Goal: Ask a question: Seek information or help from site administrators or community

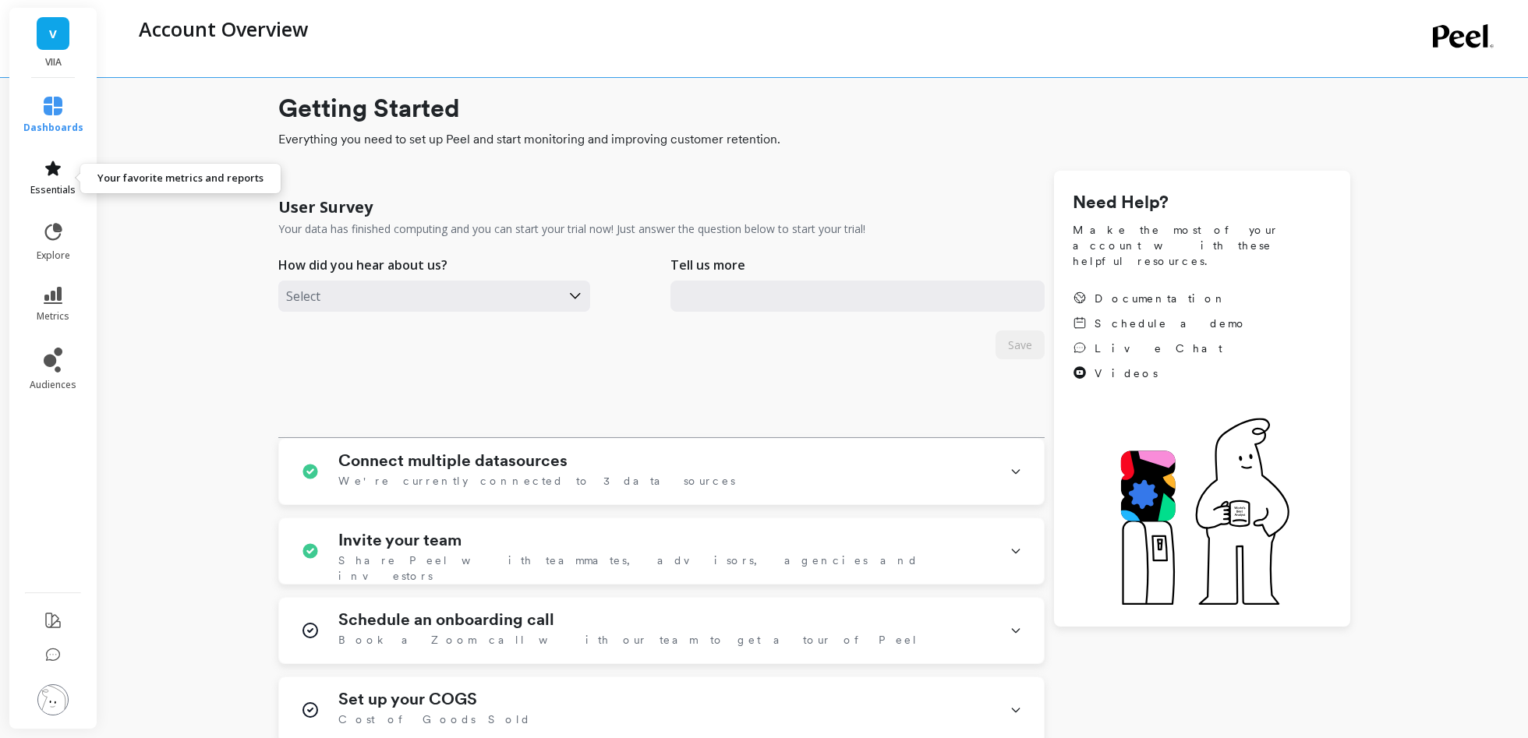
click at [62, 182] on link "essentials" at bounding box center [53, 177] width 60 height 37
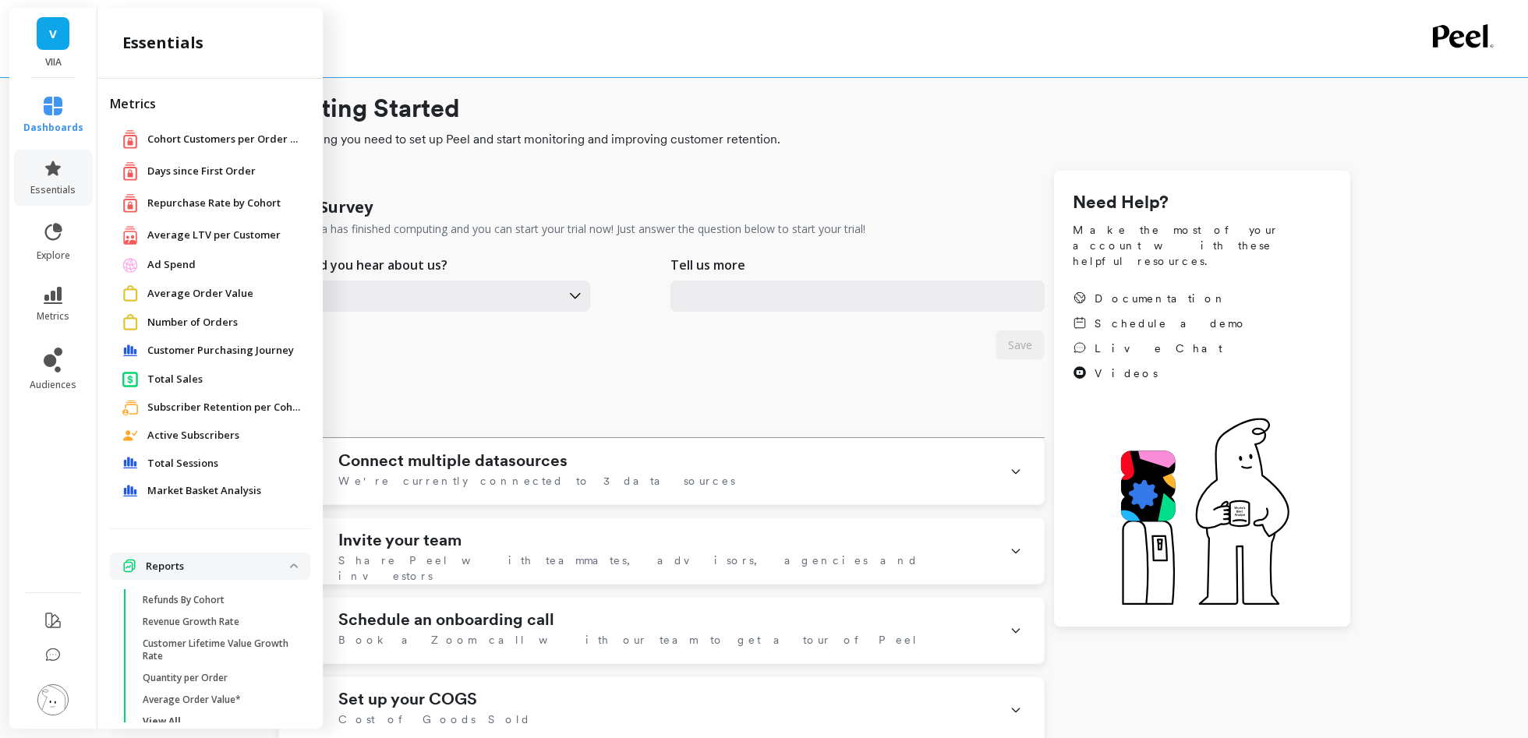
scroll to position [32, 0]
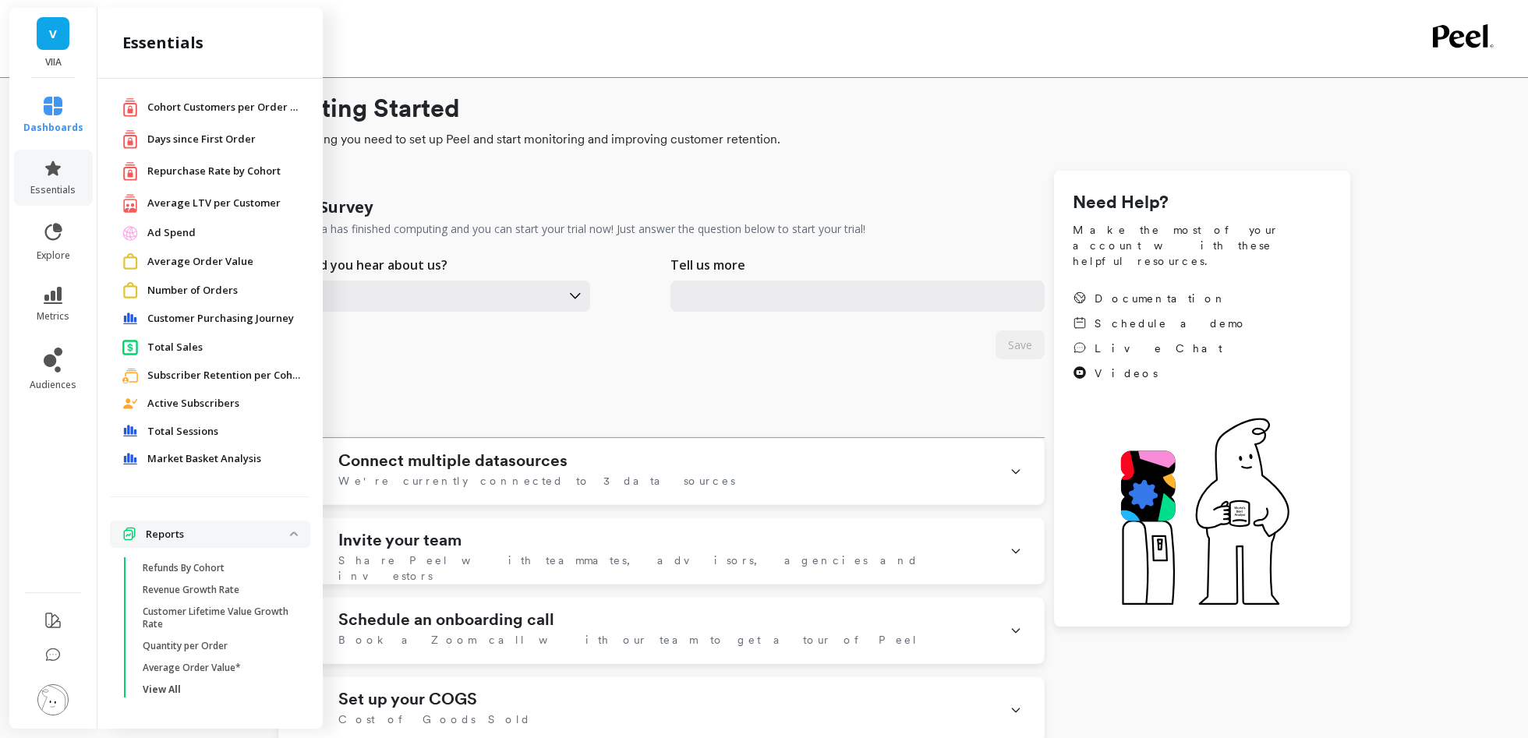
click at [217, 168] on span "Repurchase Rate by Cohort" at bounding box center [213, 172] width 133 height 16
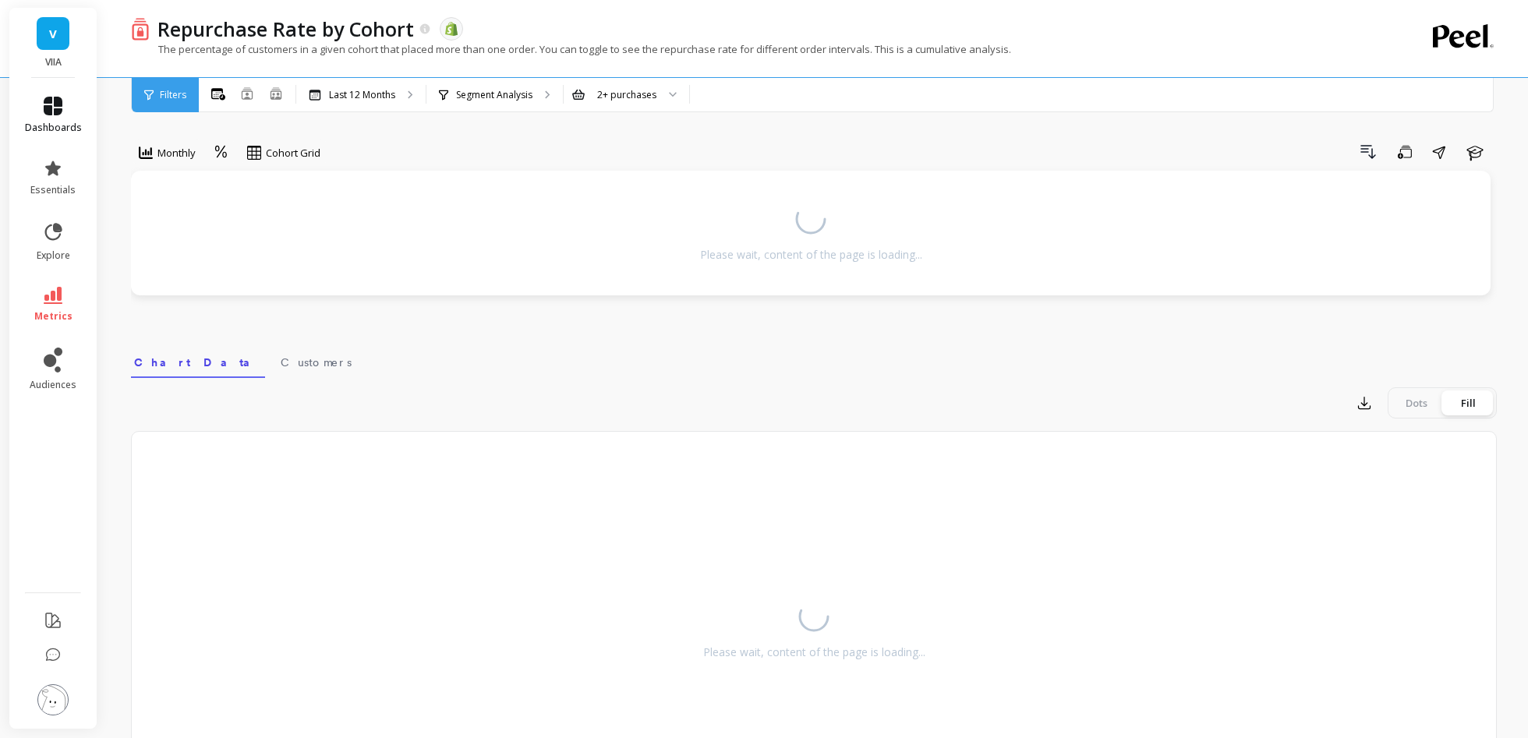
click at [65, 129] on span "dashboards" at bounding box center [53, 128] width 57 height 12
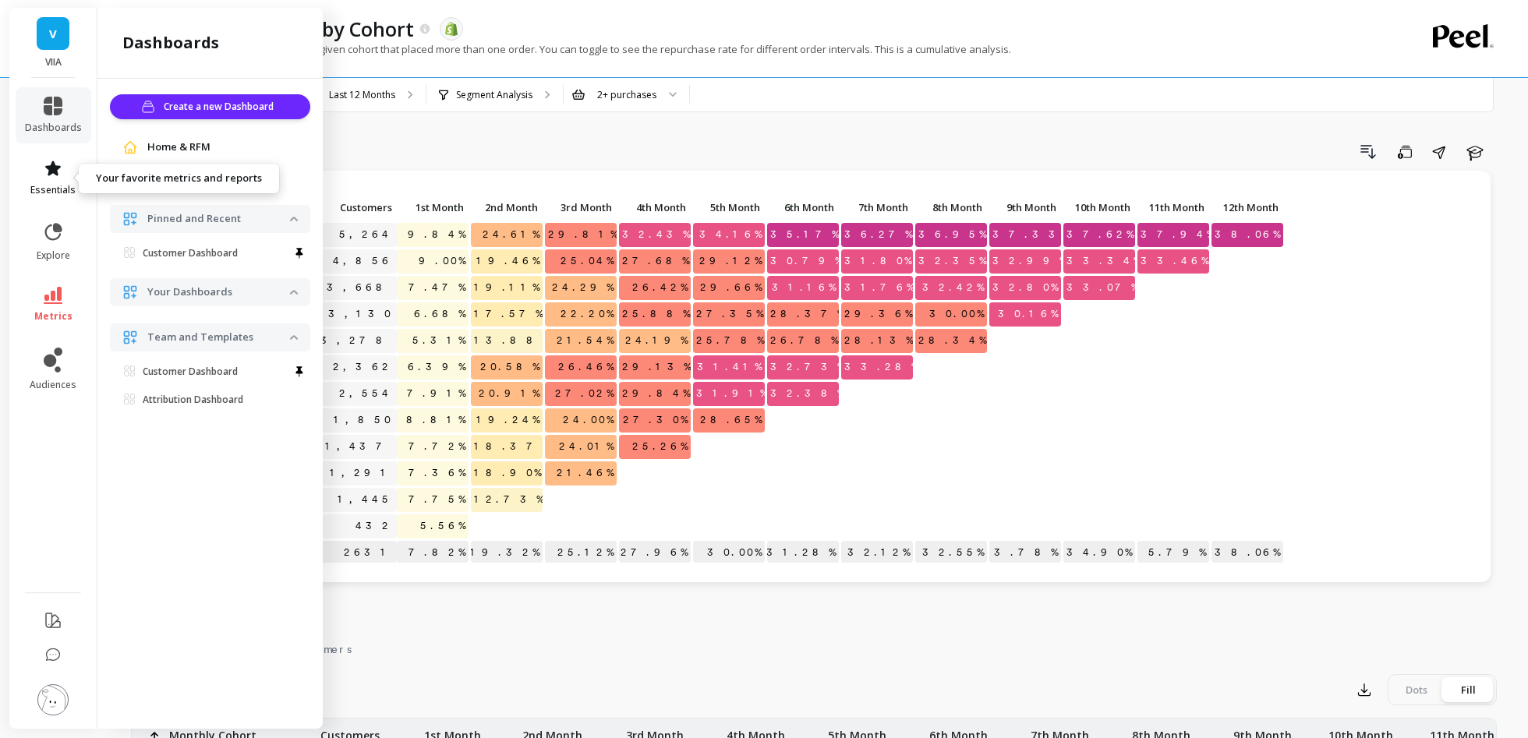
click at [69, 161] on link "essentials" at bounding box center [53, 177] width 57 height 37
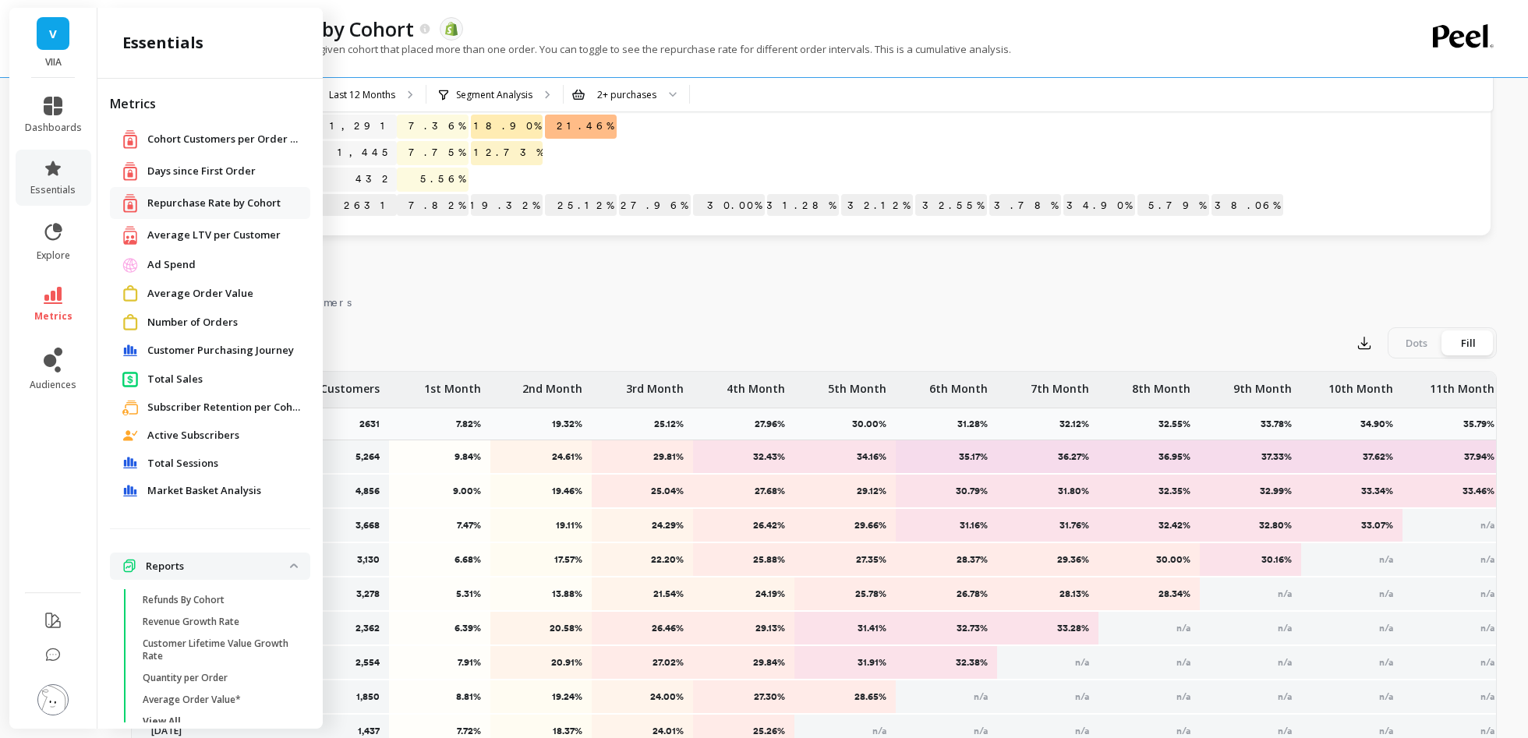
click at [229, 351] on span "Customer Purchasing Journey" at bounding box center [220, 351] width 147 height 16
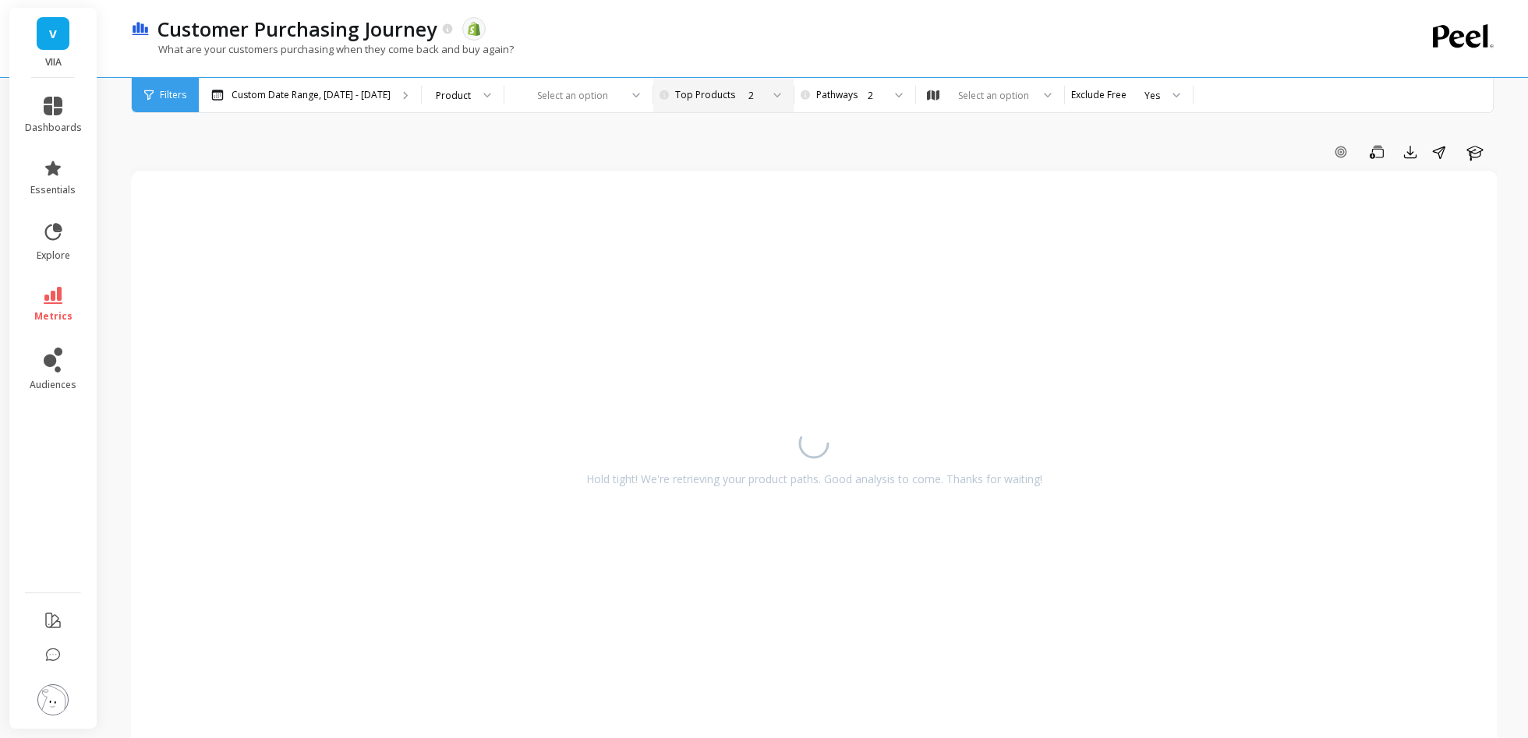
click at [762, 102] on div at bounding box center [771, 95] width 19 height 34
click at [708, 226] on div "4" at bounding box center [731, 227] width 104 height 15
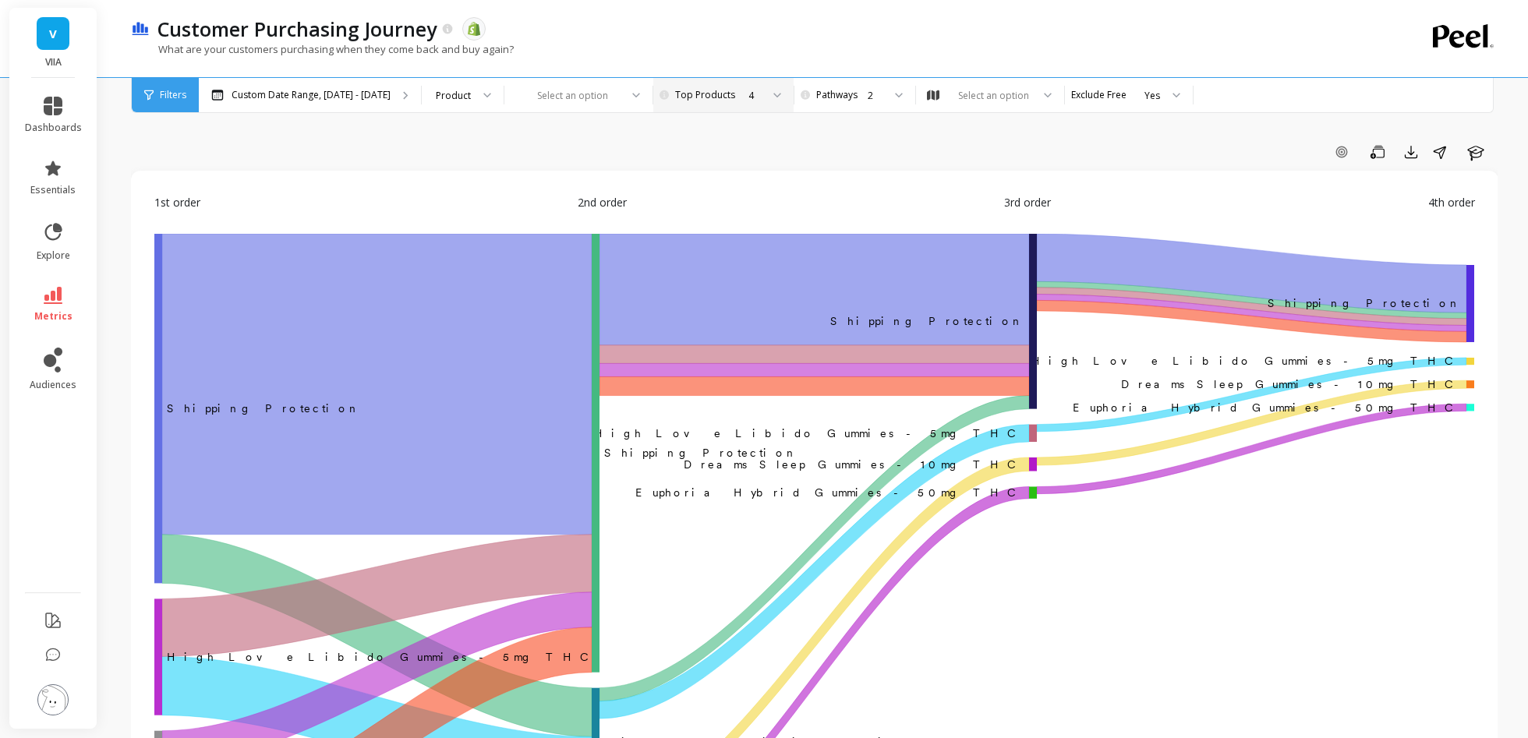
click at [715, 105] on div "4" at bounding box center [731, 95] width 125 height 34
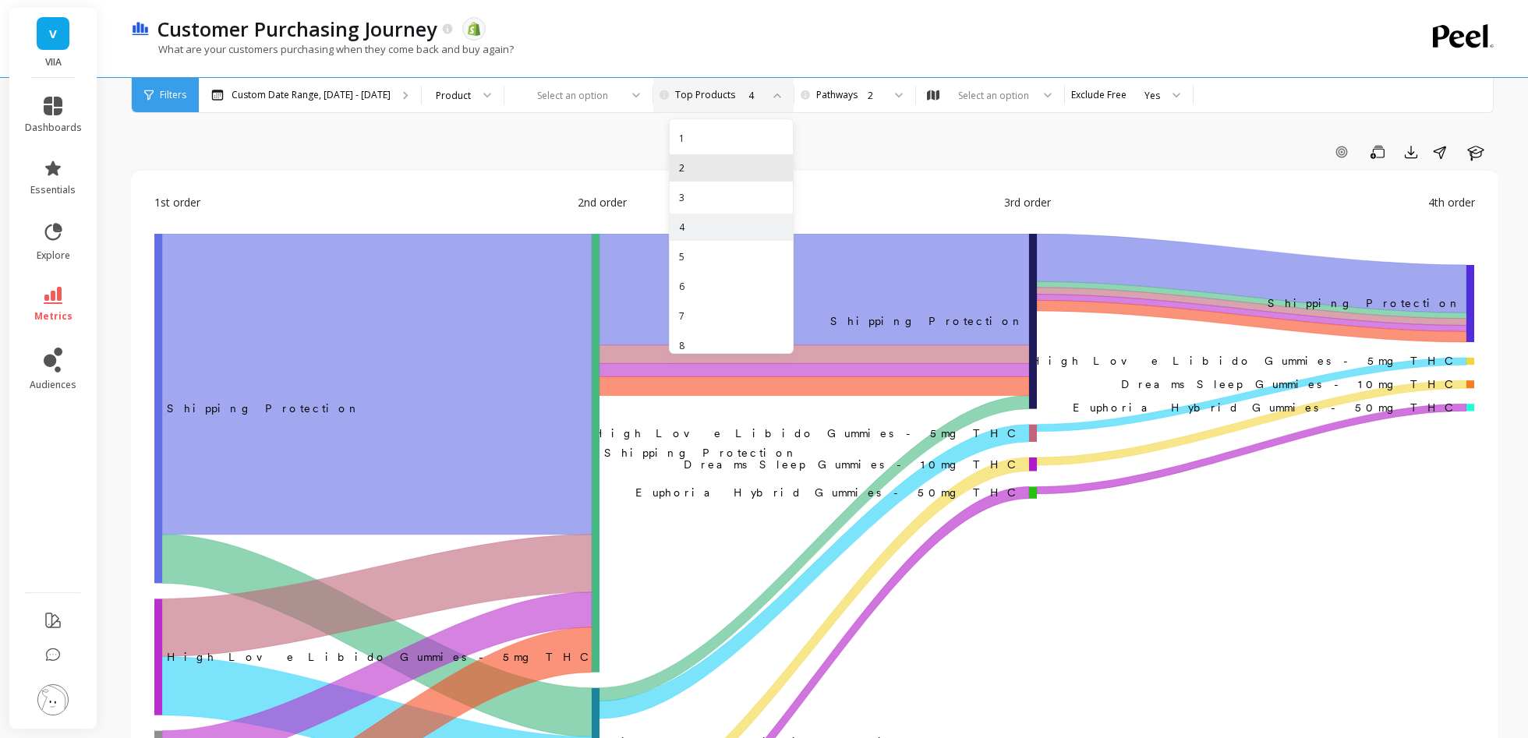
click at [708, 169] on div "2" at bounding box center [731, 168] width 104 height 15
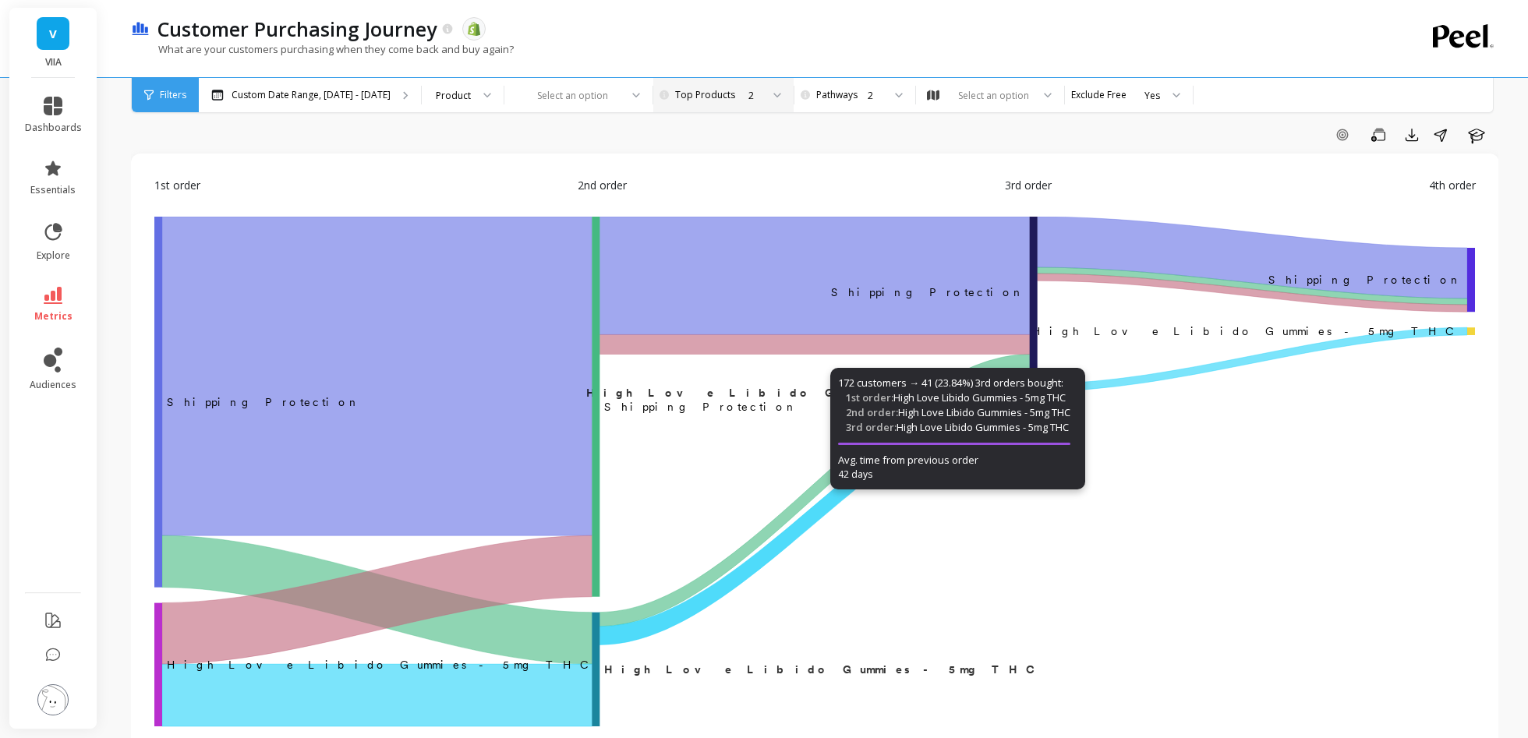
scroll to position [5, 0]
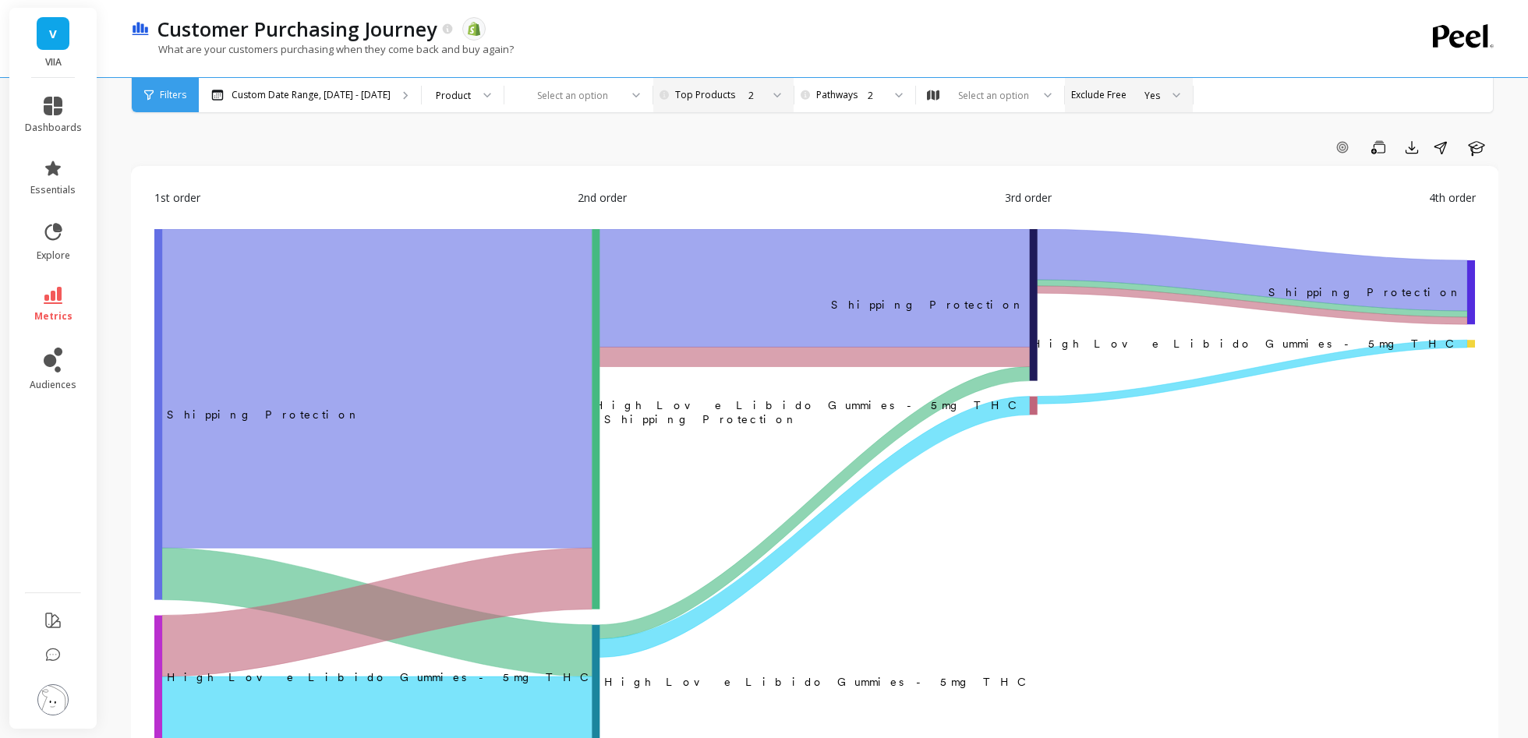
click at [1040, 91] on div at bounding box center [1170, 95] width 19 height 34
click at [1020, 90] on div "Select an option" at bounding box center [993, 95] width 76 height 15
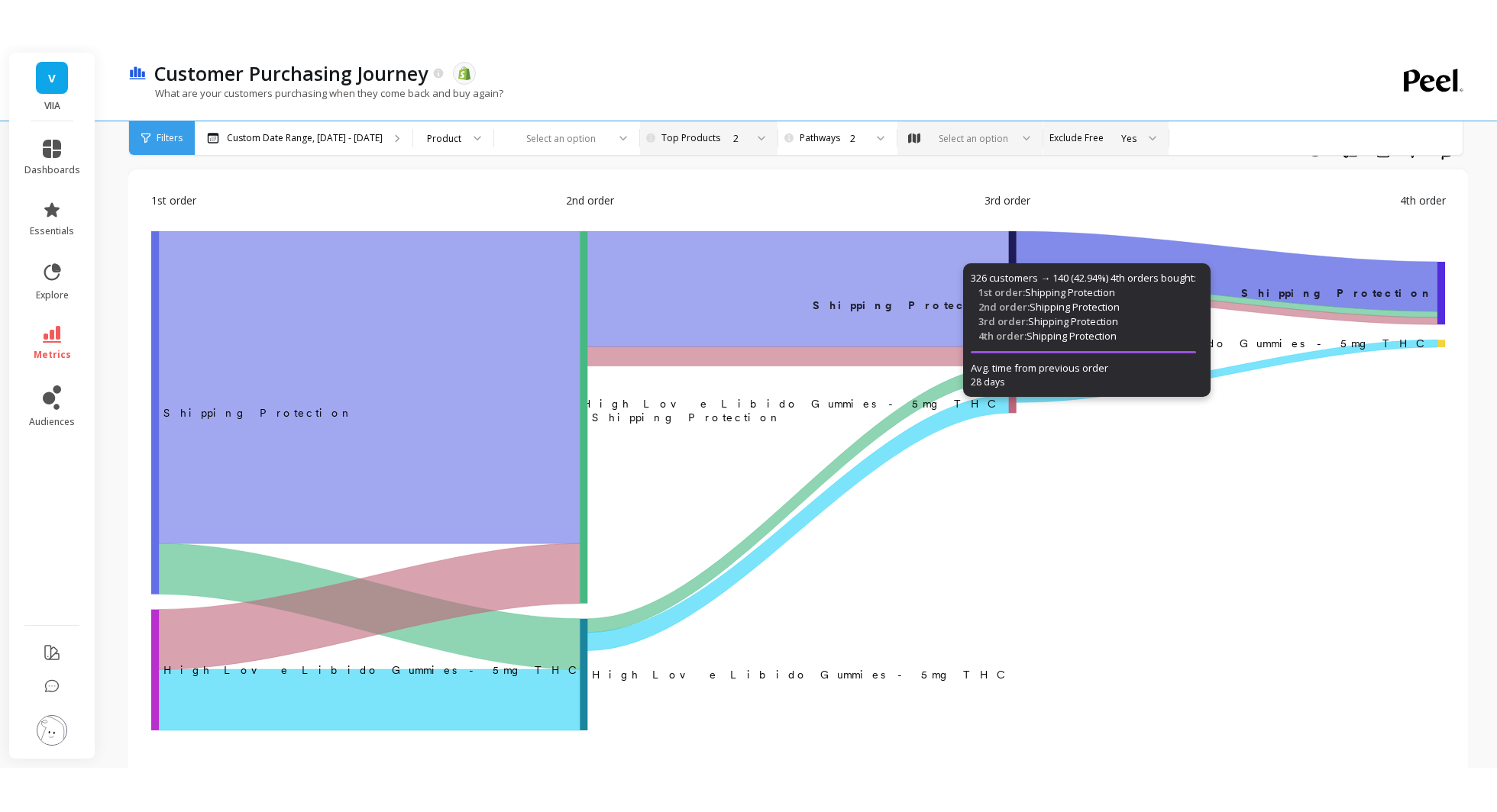
scroll to position [0, 0]
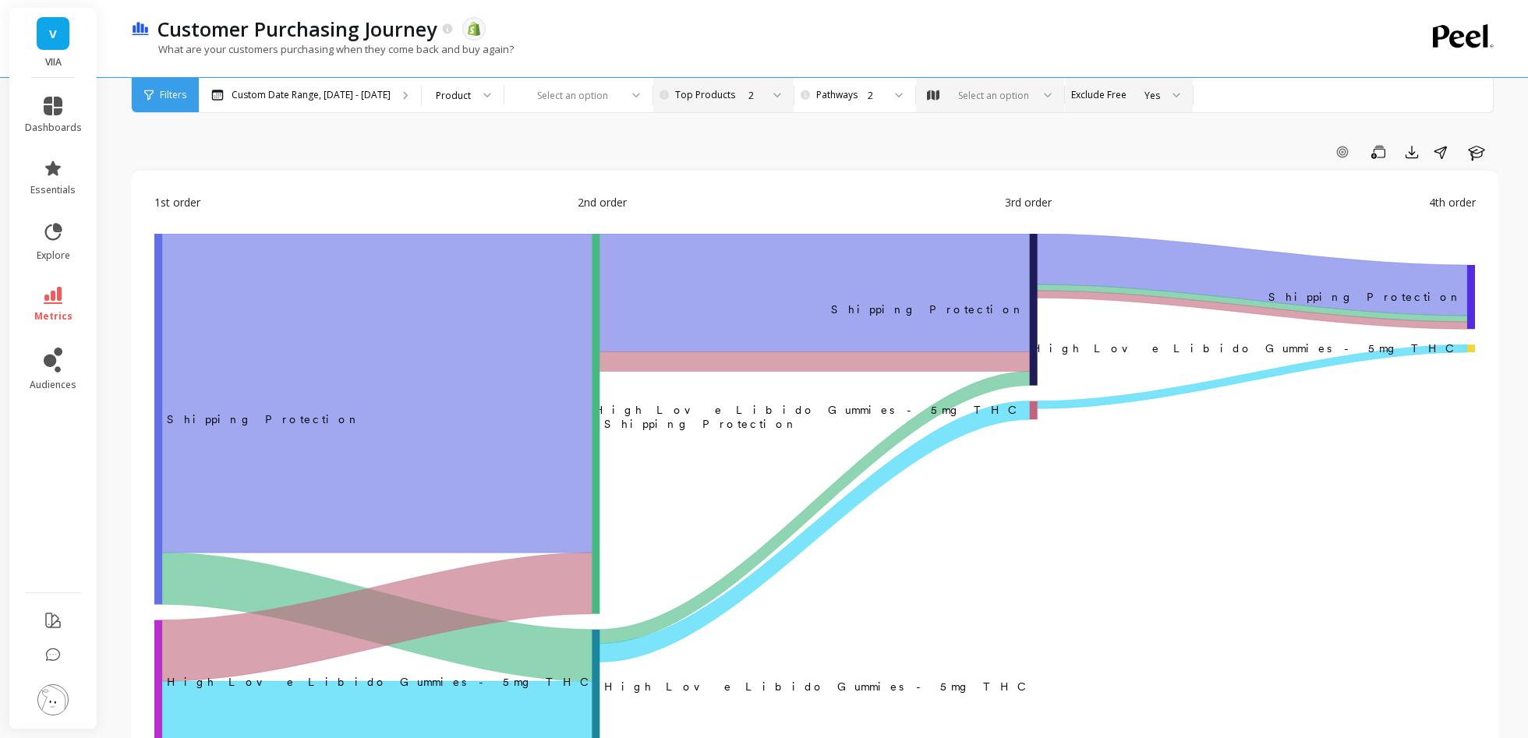
click at [177, 101] on div "Filters" at bounding box center [165, 95] width 67 height 34
click at [174, 93] on span "Filters" at bounding box center [173, 95] width 26 height 12
click at [483, 91] on div "Product" at bounding box center [463, 95] width 82 height 34
click at [468, 177] on div "Product Type" at bounding box center [462, 167] width 80 height 27
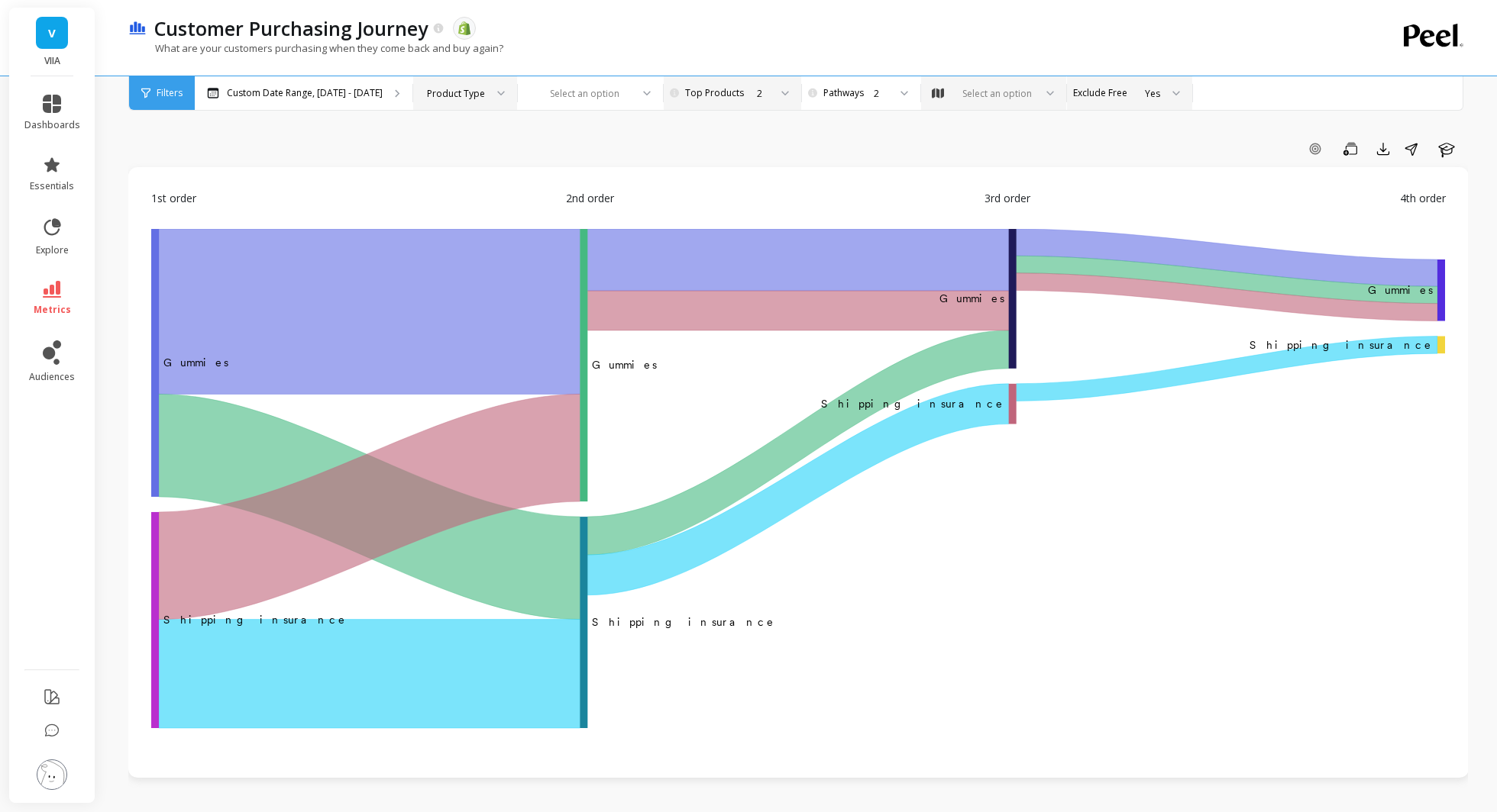
click at [455, 86] on div "Product Type" at bounding box center [456, 93] width 58 height 15
click at [580, 99] on div at bounding box center [580, 93] width 99 height 15
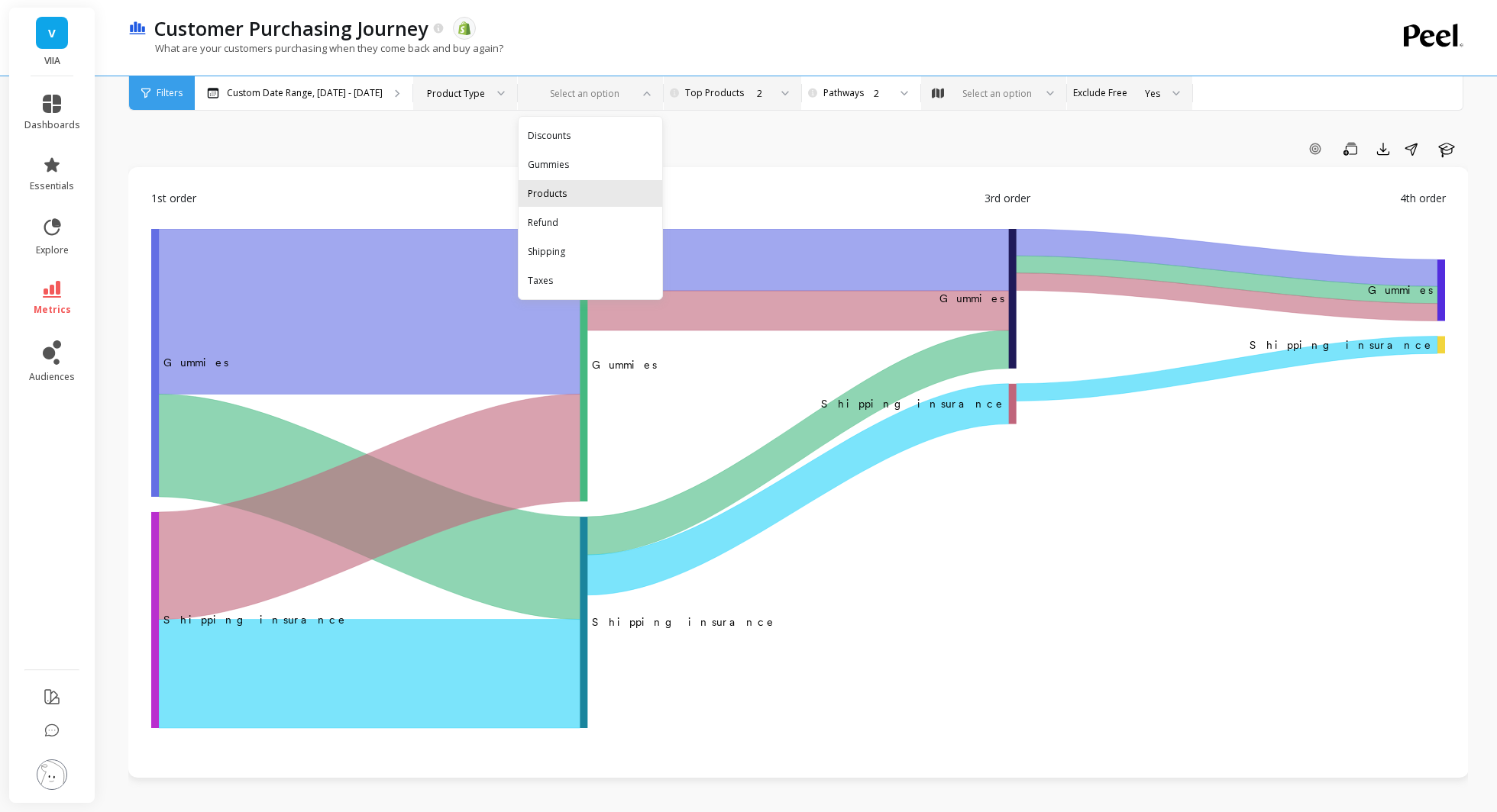
click at [562, 185] on div "Products" at bounding box center [590, 193] width 144 height 26
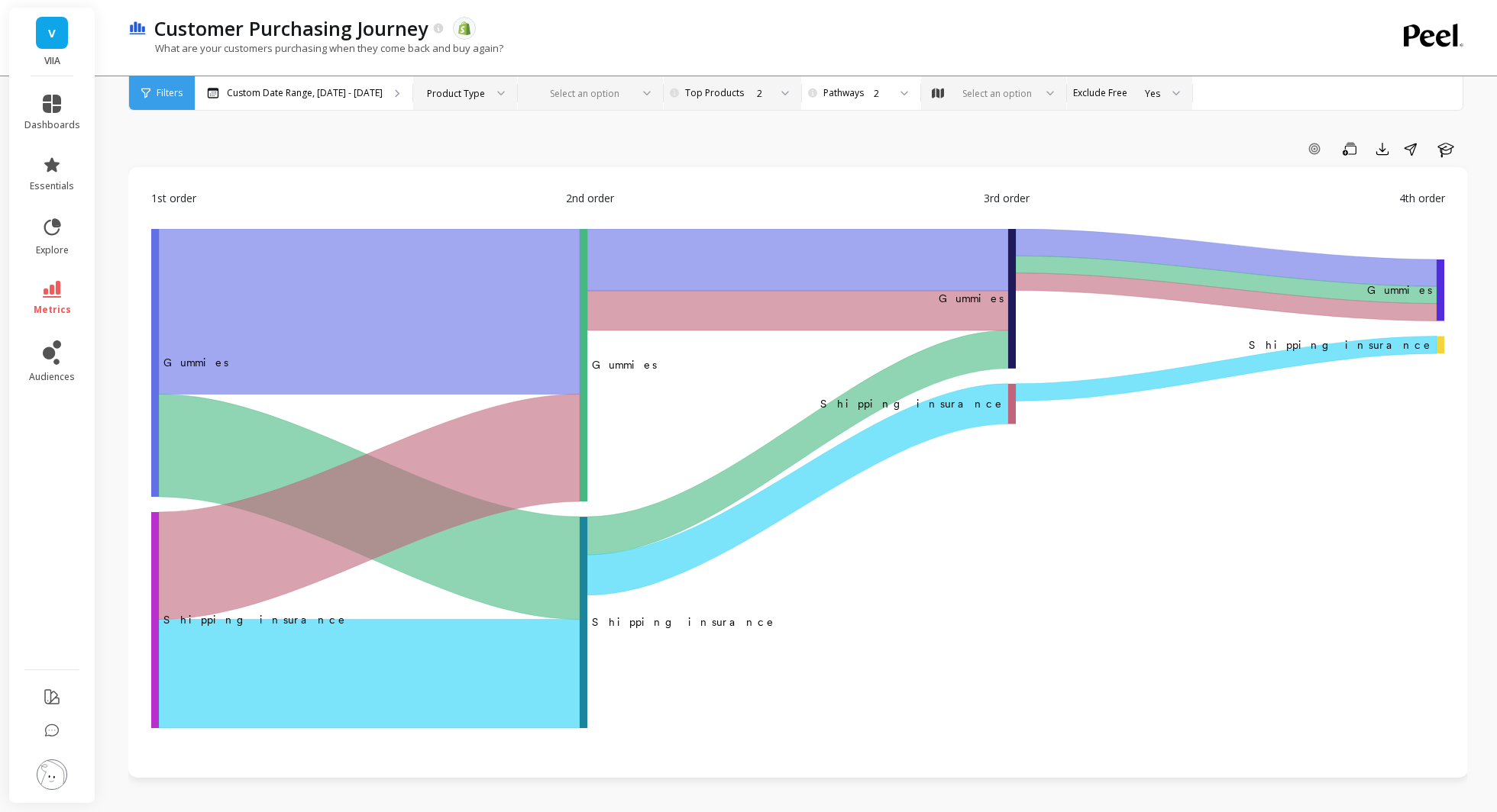
click at [583, 92] on div at bounding box center [580, 93] width 99 height 15
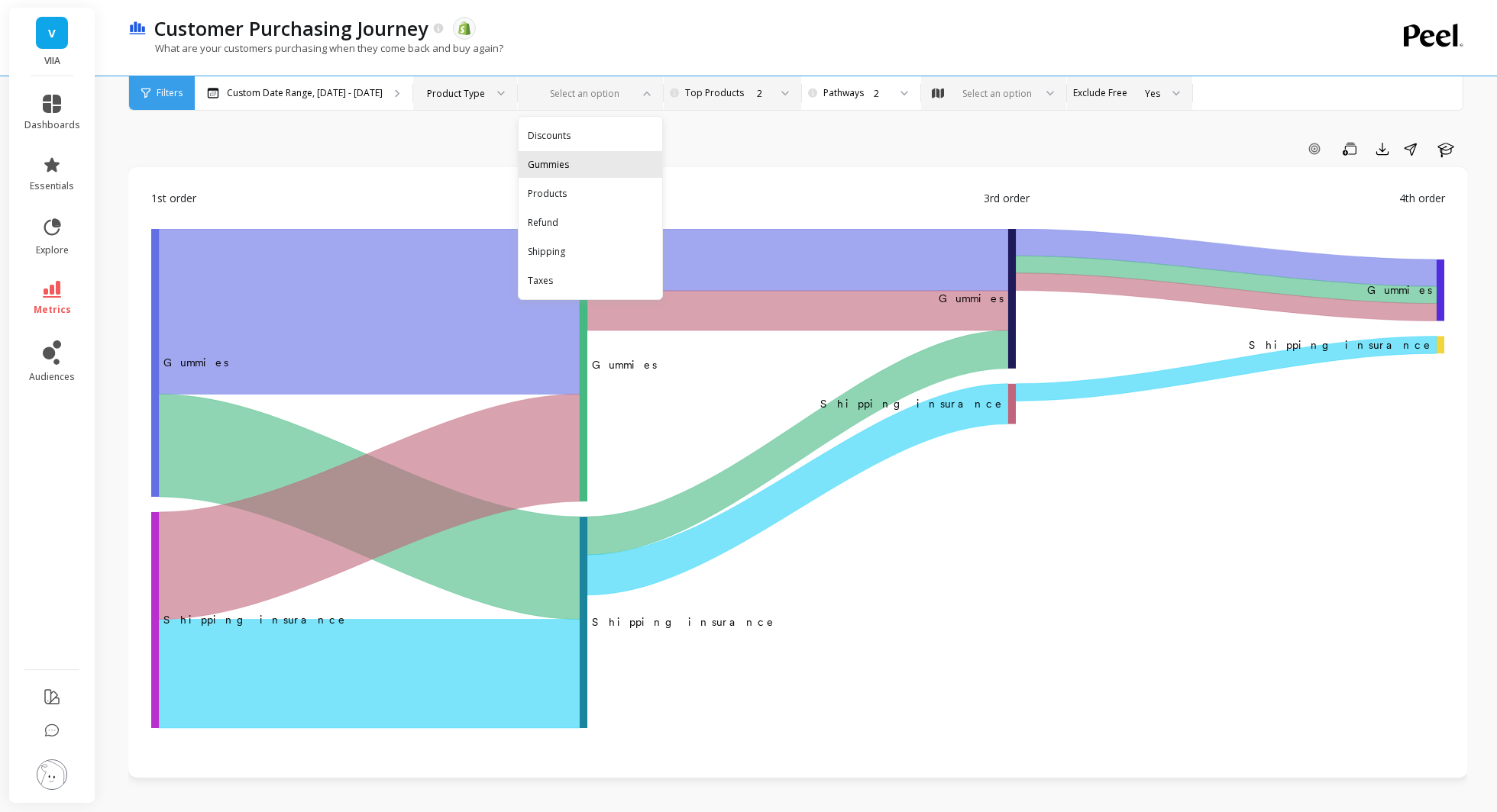
click at [552, 168] on div "Gummies" at bounding box center [591, 165] width 125 height 15
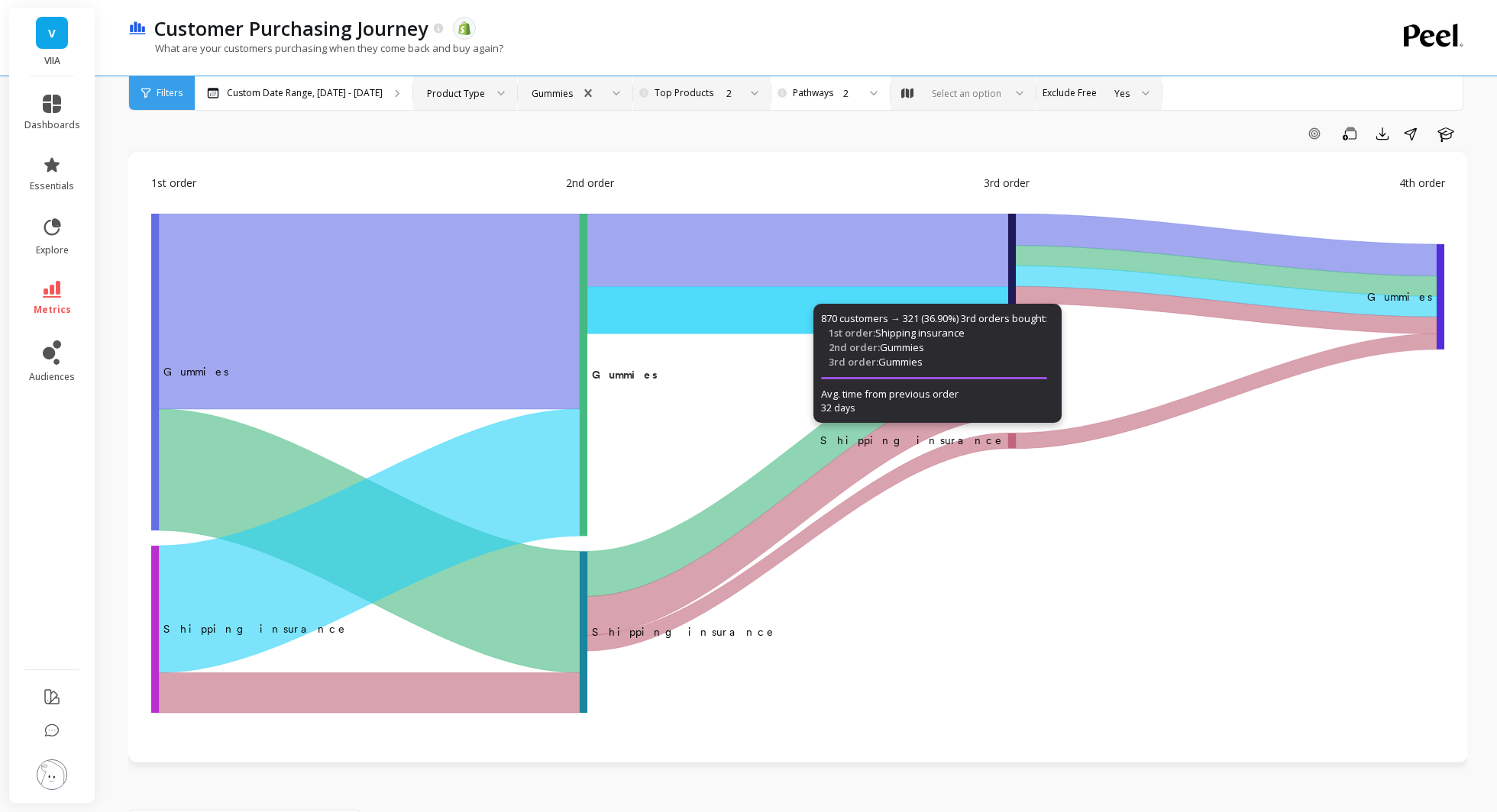
scroll to position [17, 0]
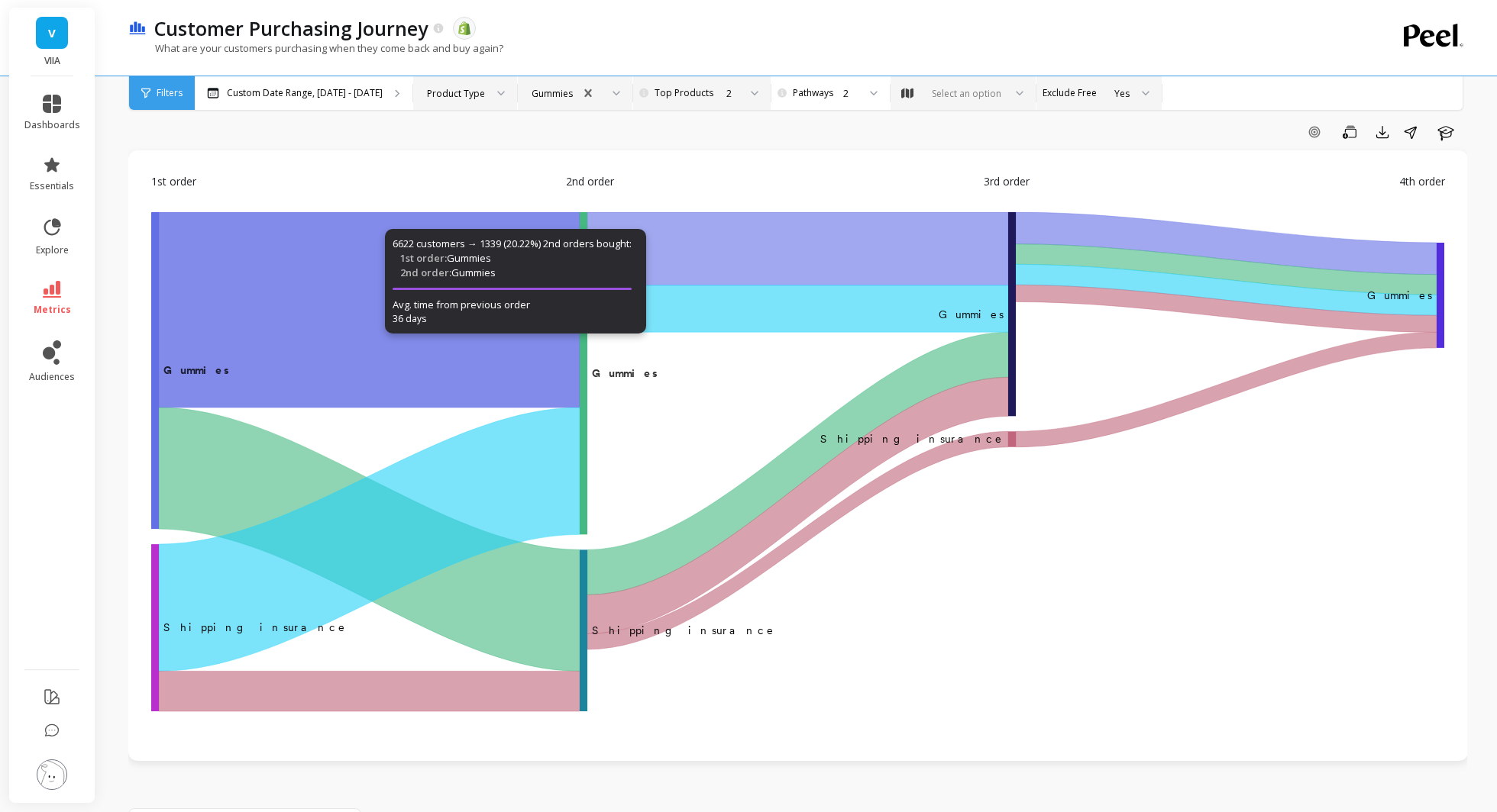
click at [383, 355] on icon "A chart." at bounding box center [368, 310] width 420 height 196
click at [468, 294] on div "6622 customers → 1339 (20.22%) 2nd orders bought: 1st order: Gummies 2nd order:…" at bounding box center [515, 281] width 262 height 105
click at [329, 320] on icon "A chart." at bounding box center [368, 310] width 420 height 196
click at [497, 268] on div "6622 customers → 1339 (20.22%) 2nd orders bought: 1st order: Gummies 2nd order:…" at bounding box center [515, 281] width 262 height 105
click at [271, 337] on icon "A chart." at bounding box center [368, 310] width 420 height 196
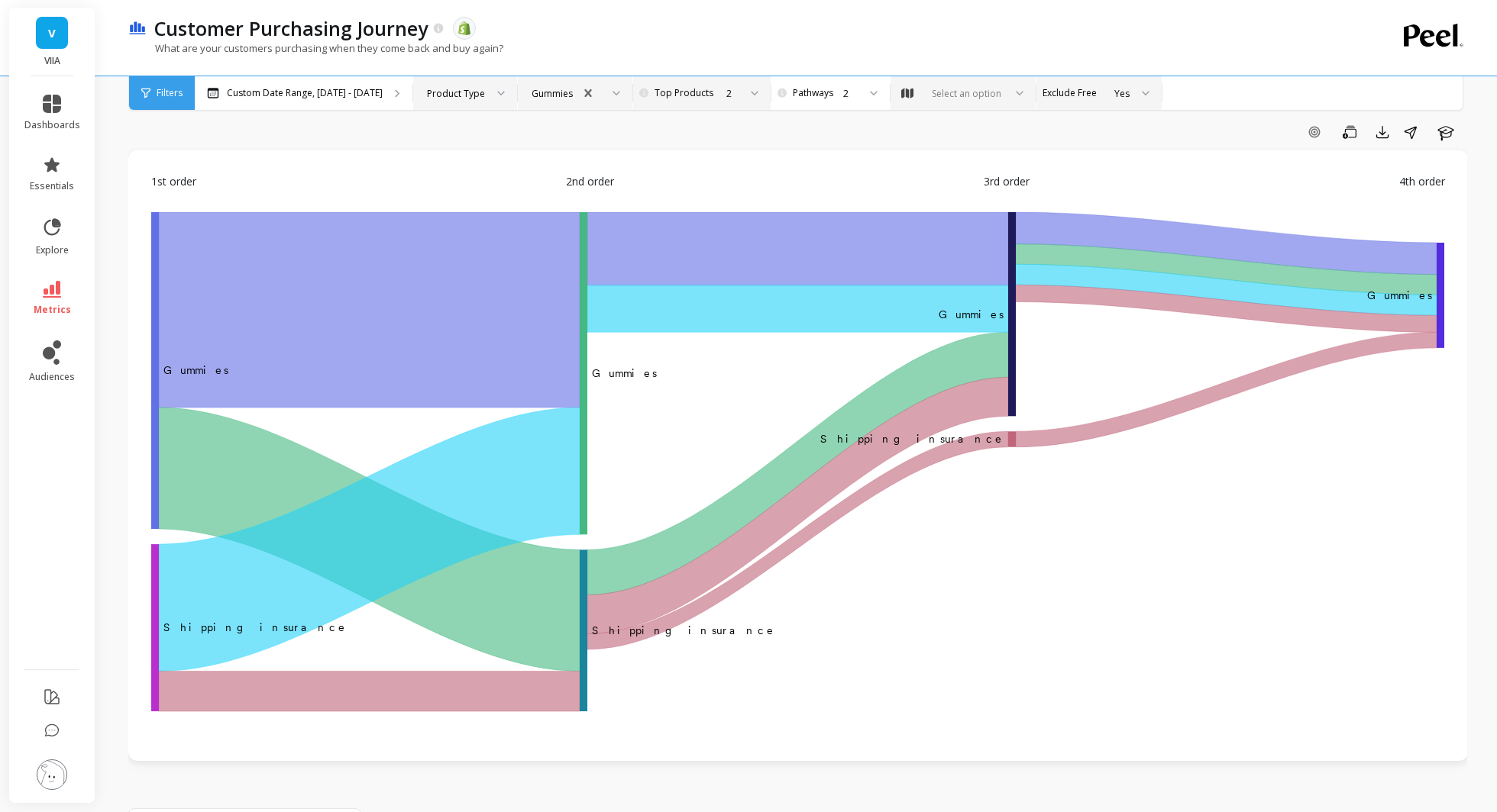
scroll to position [25, 0]
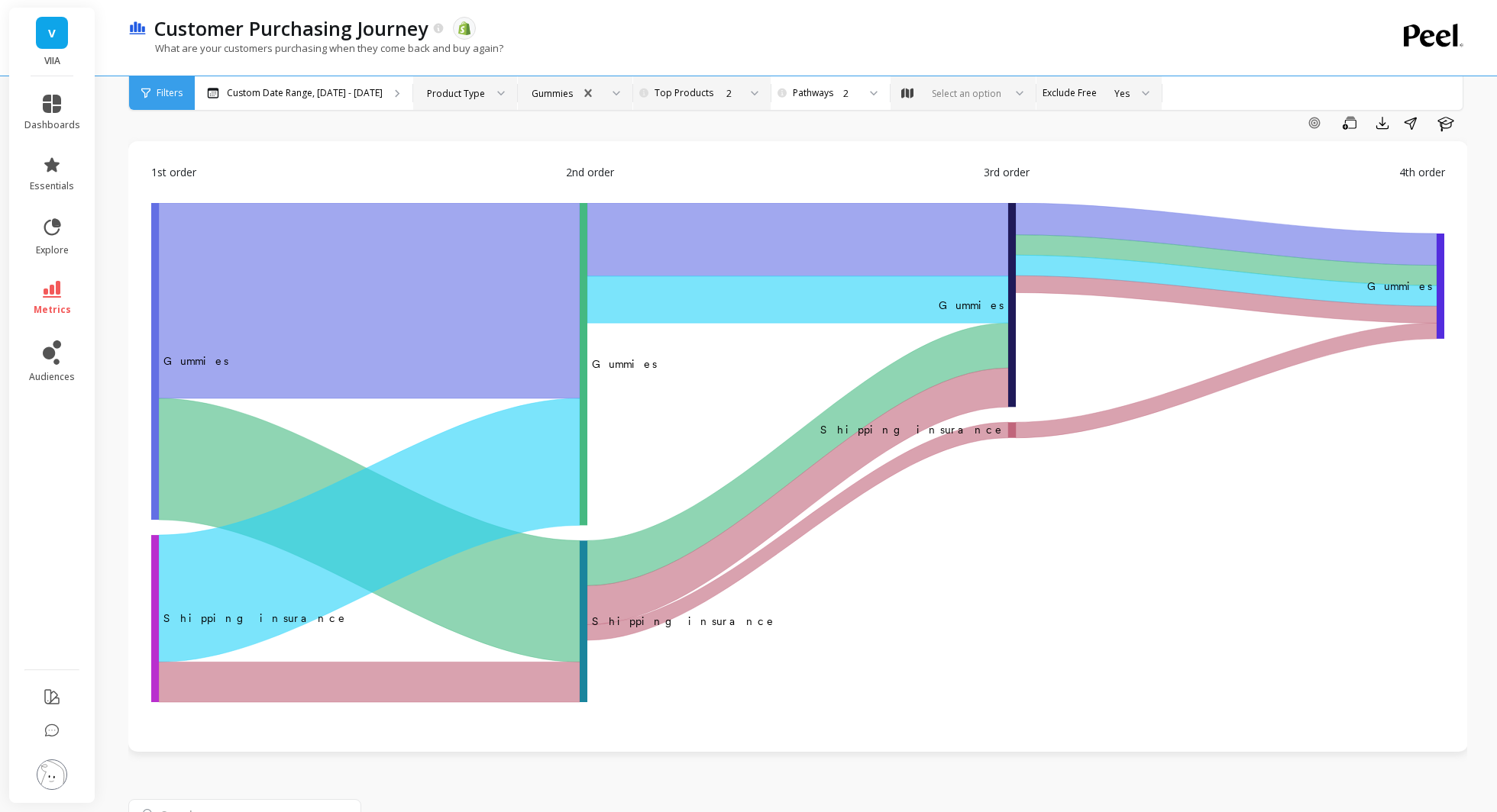
click at [672, 103] on div "2" at bounding box center [709, 93] width 122 height 33
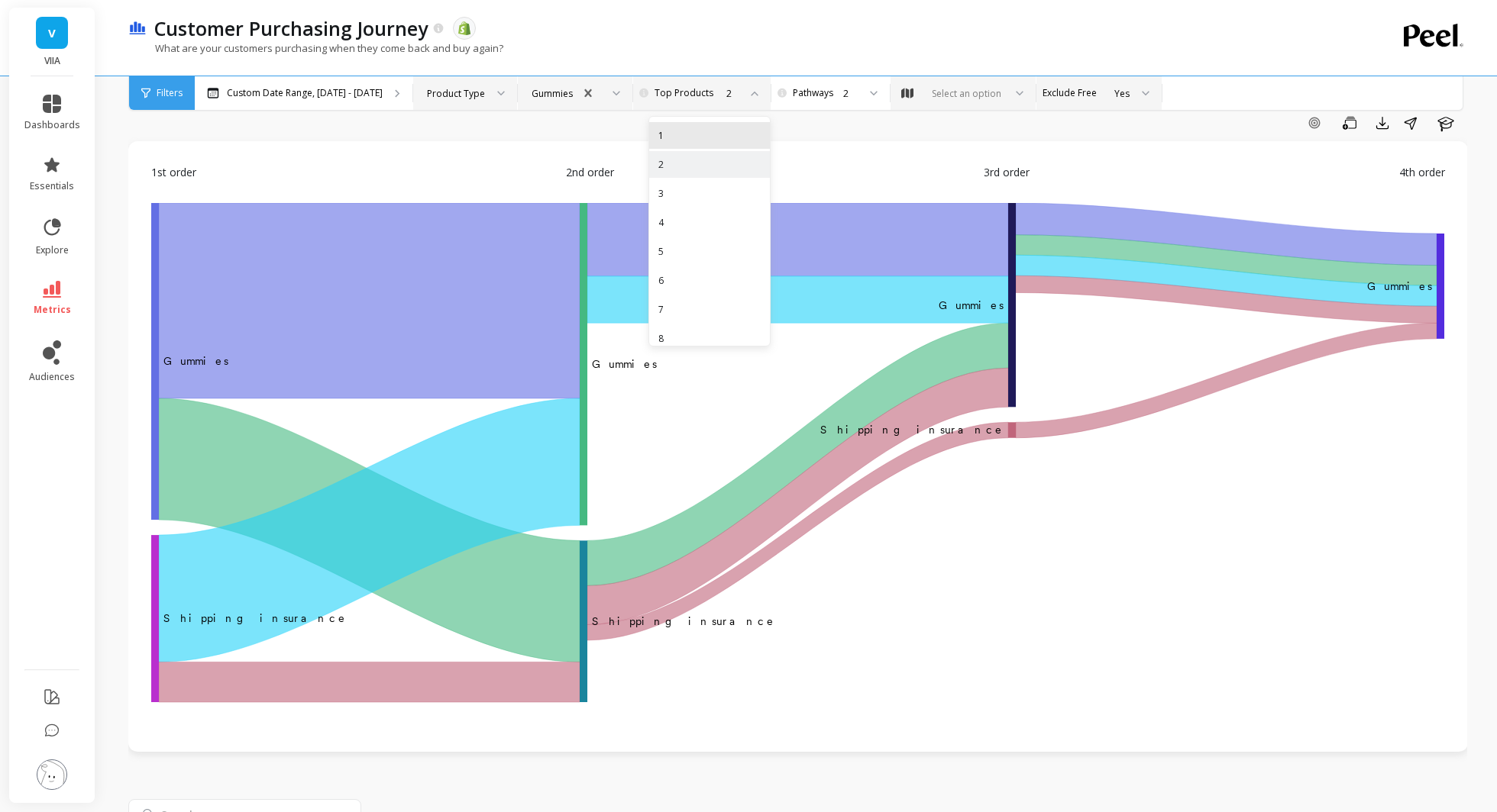
click at [673, 146] on div "1" at bounding box center [708, 135] width 121 height 26
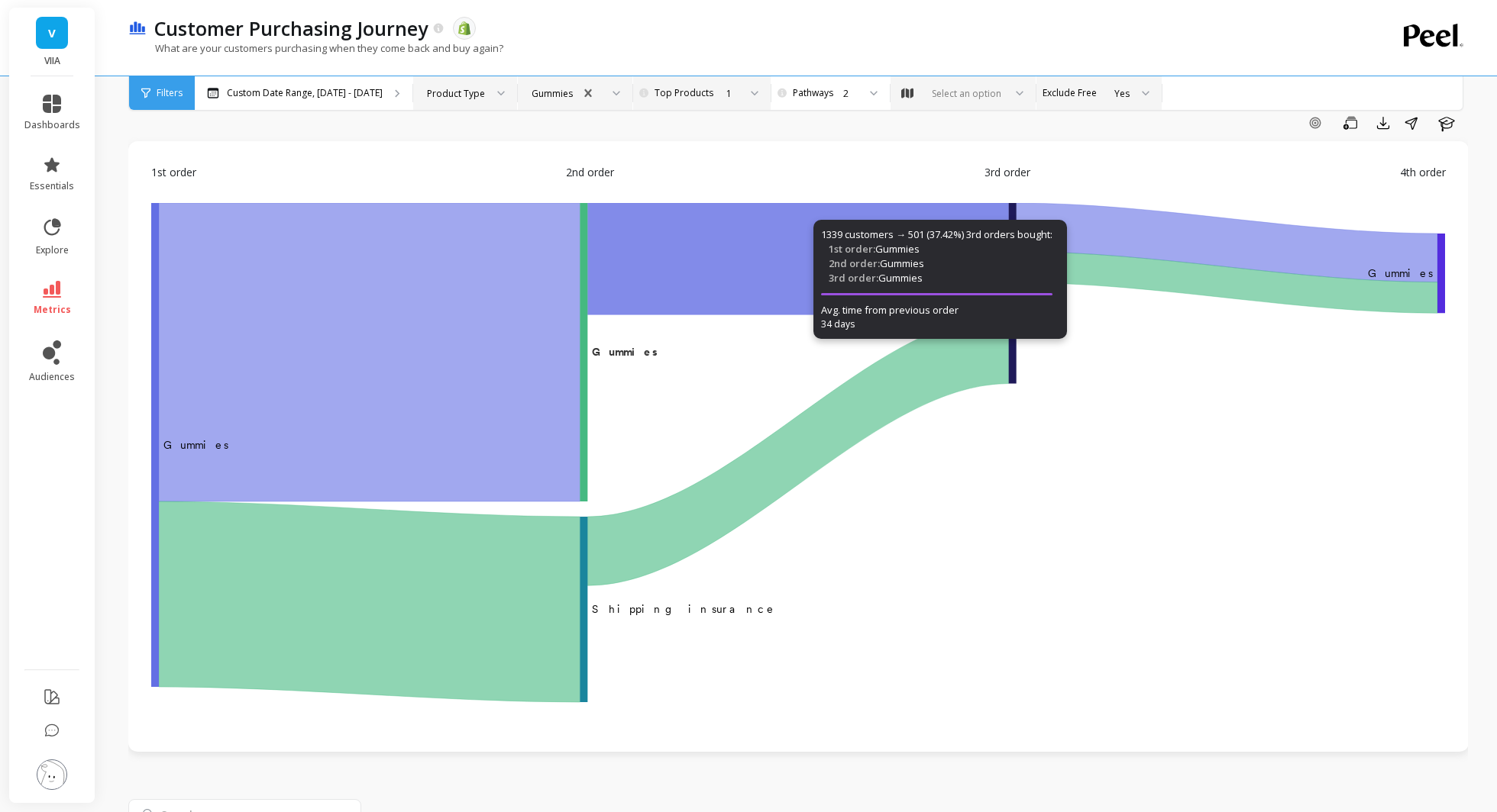
click at [734, 273] on icon "A chart." at bounding box center [797, 259] width 420 height 112
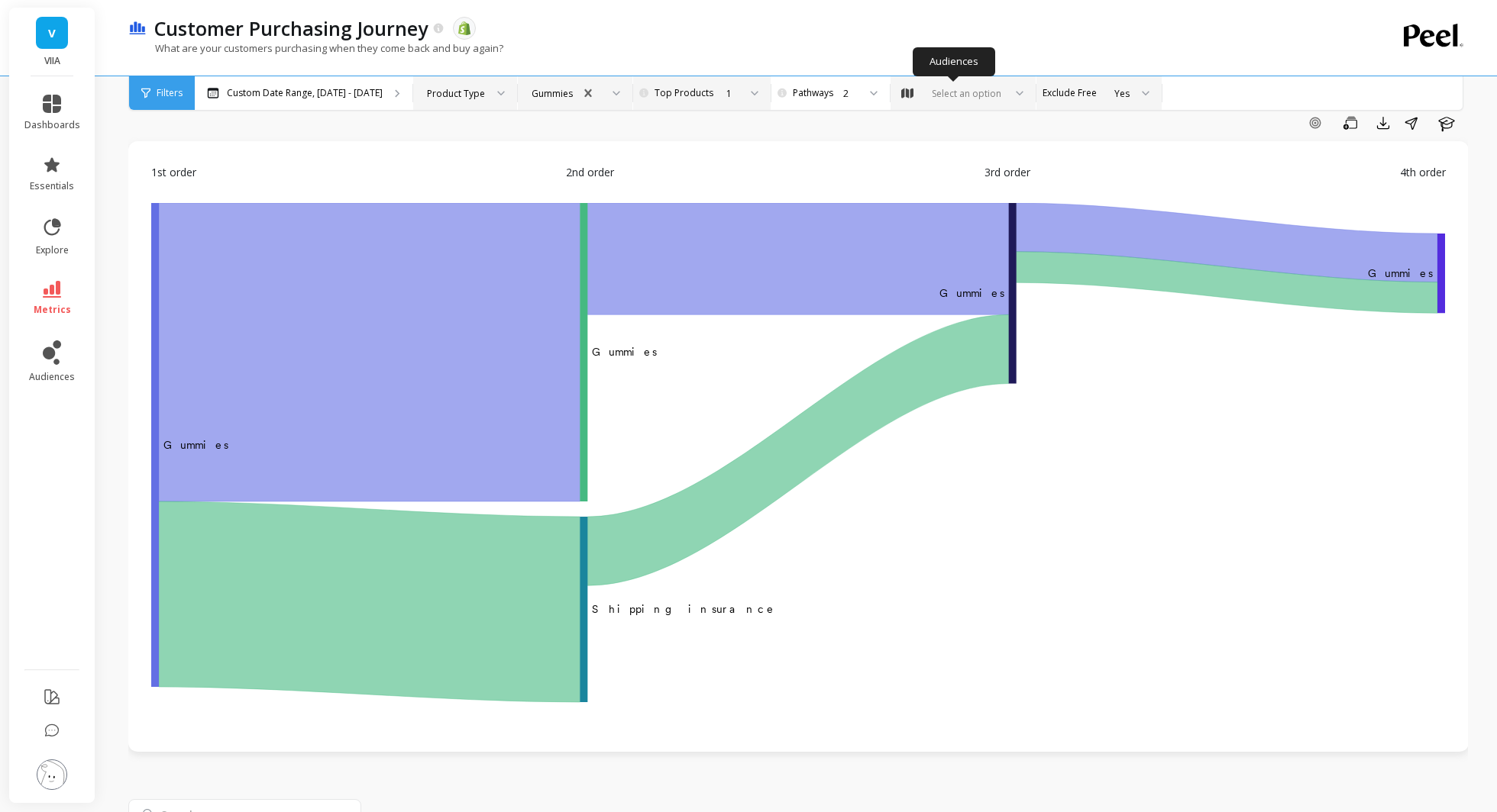
click at [929, 92] on div "Select an option" at bounding box center [966, 93] width 74 height 15
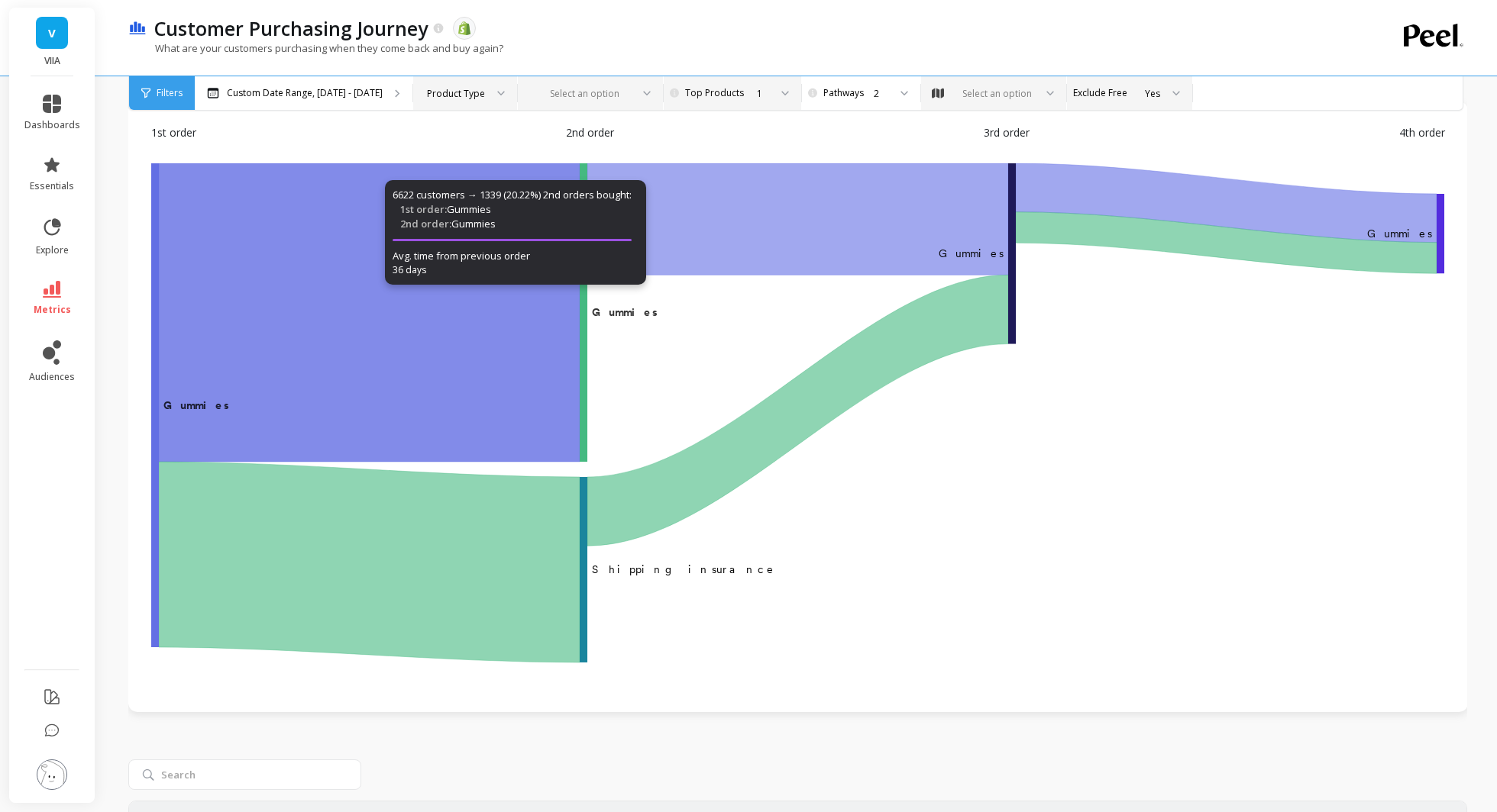
scroll to position [68, 0]
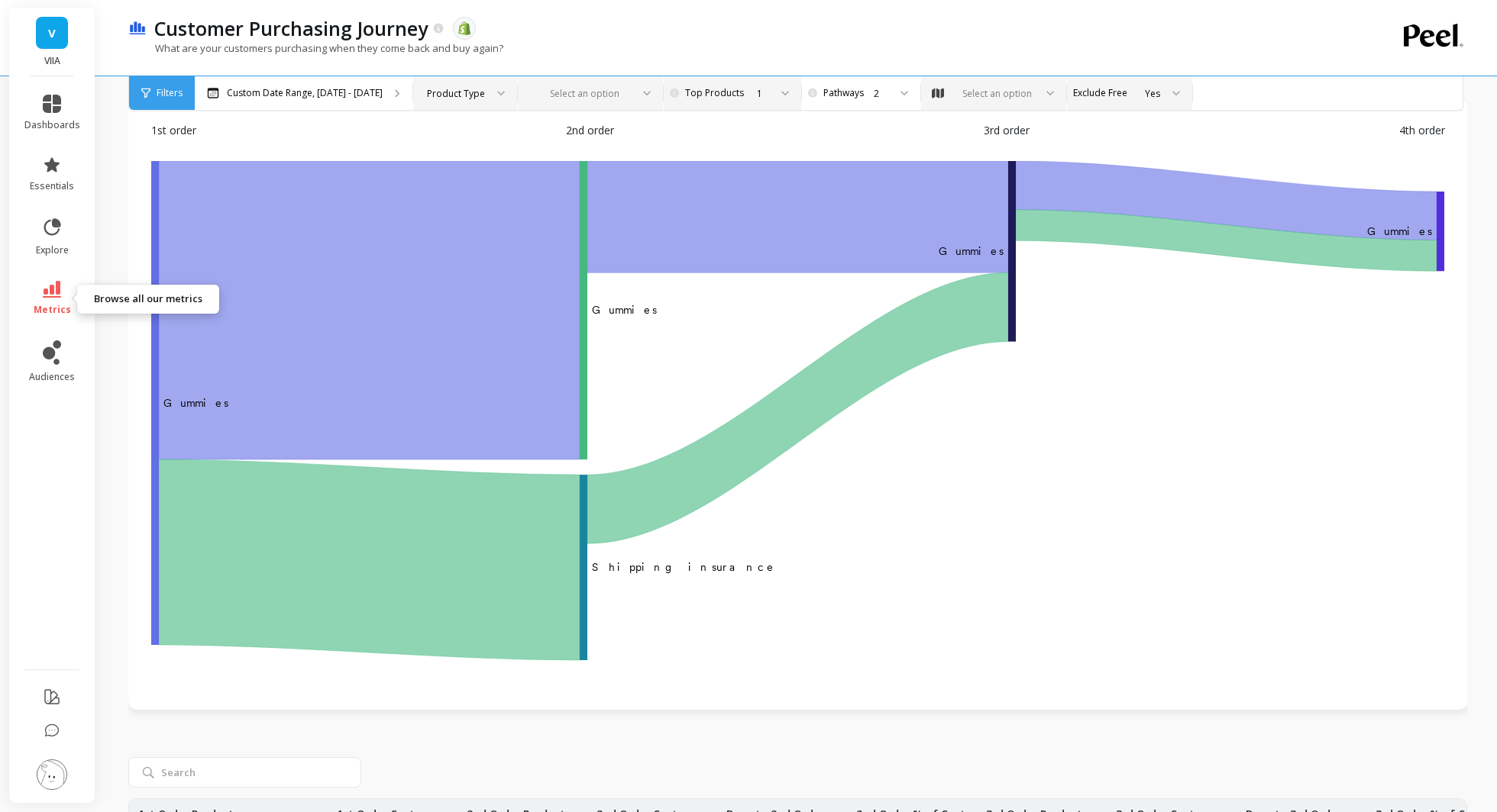
click at [54, 294] on icon at bounding box center [52, 289] width 19 height 17
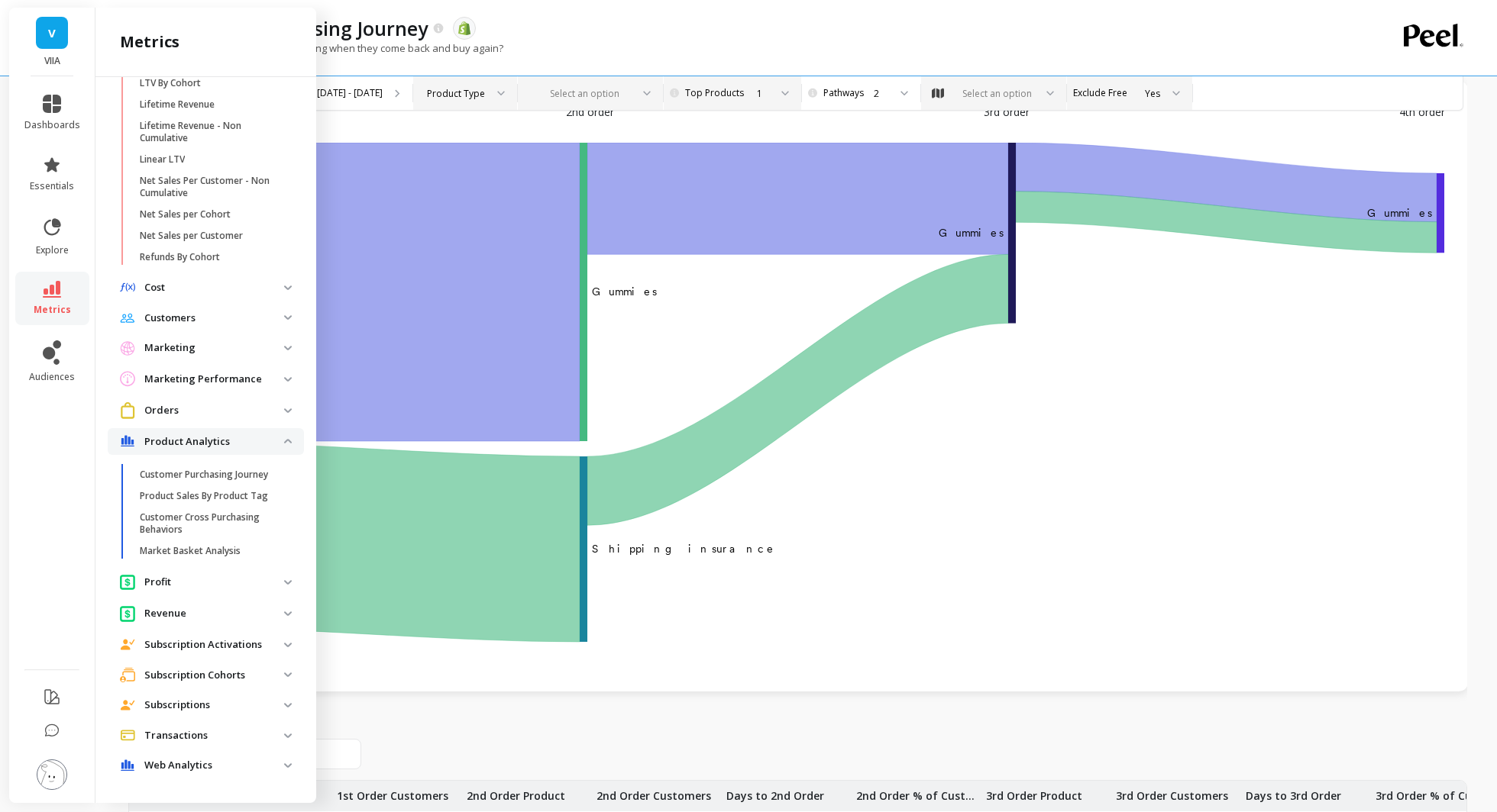
scroll to position [88, 0]
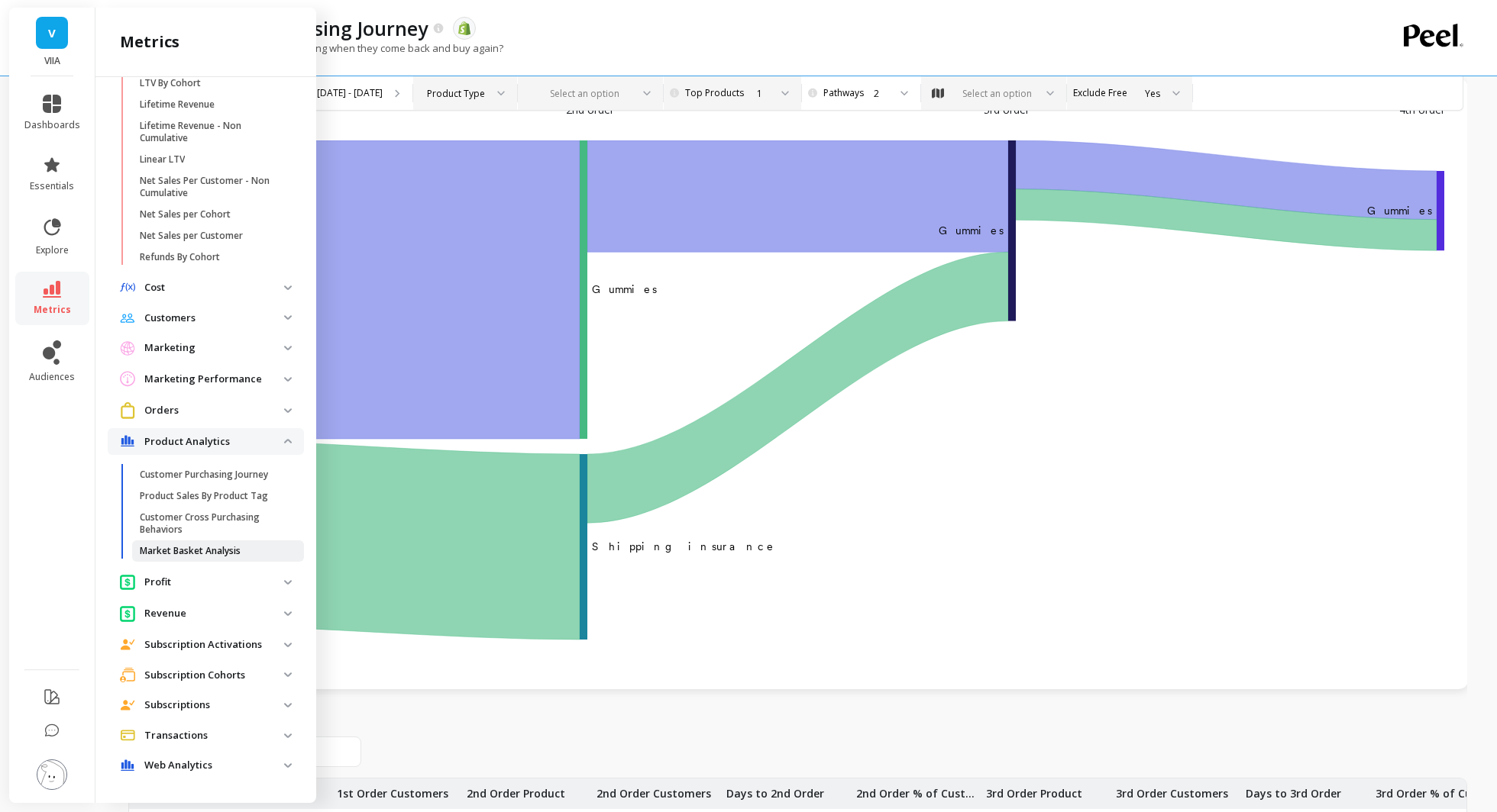
click at [232, 492] on p "Market Basket Analysis" at bounding box center [190, 550] width 101 height 12
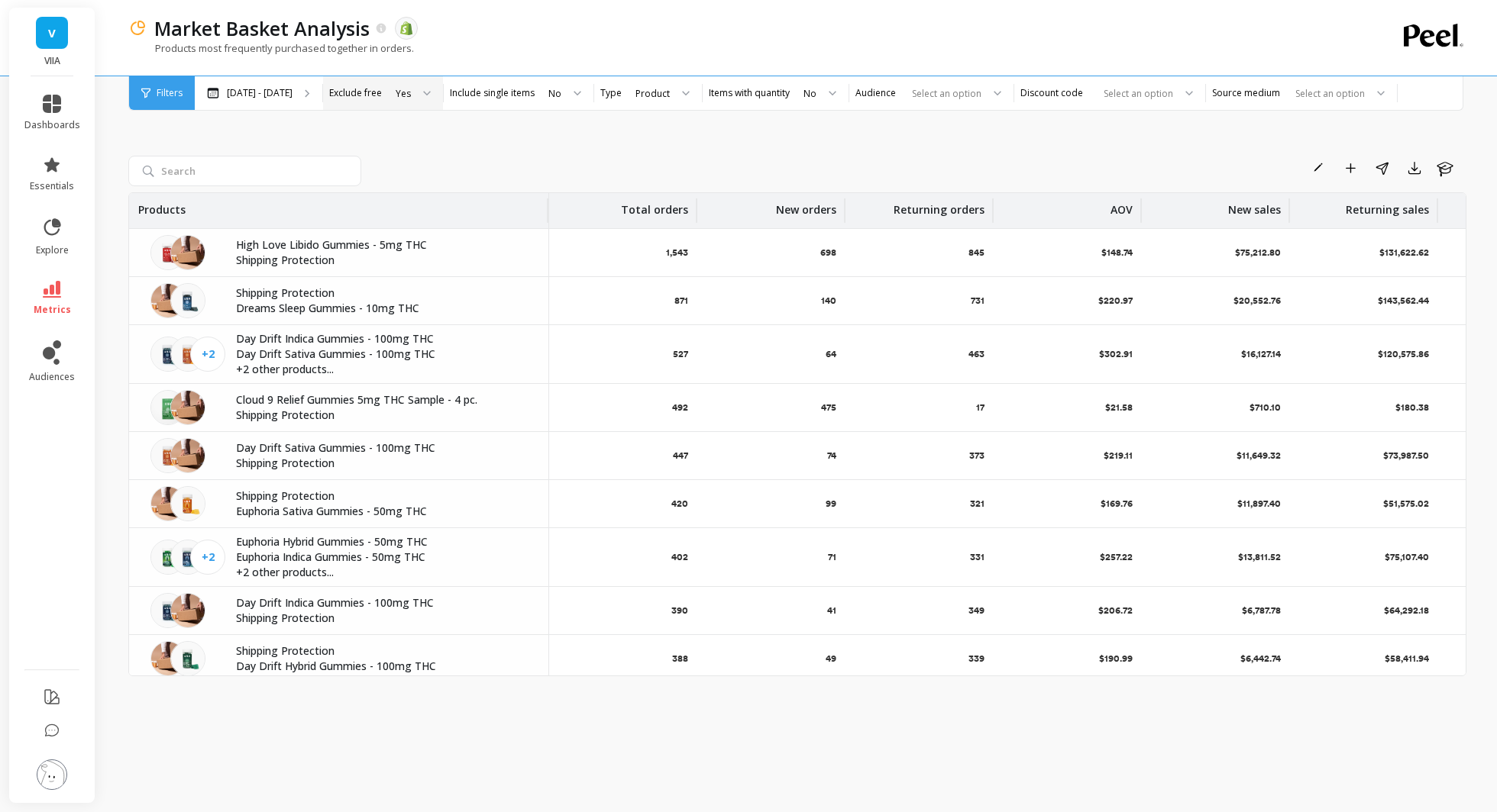
click at [400, 95] on div "Yes" at bounding box center [404, 93] width 16 height 15
click at [165, 92] on span "Filters" at bounding box center [169, 93] width 25 height 12
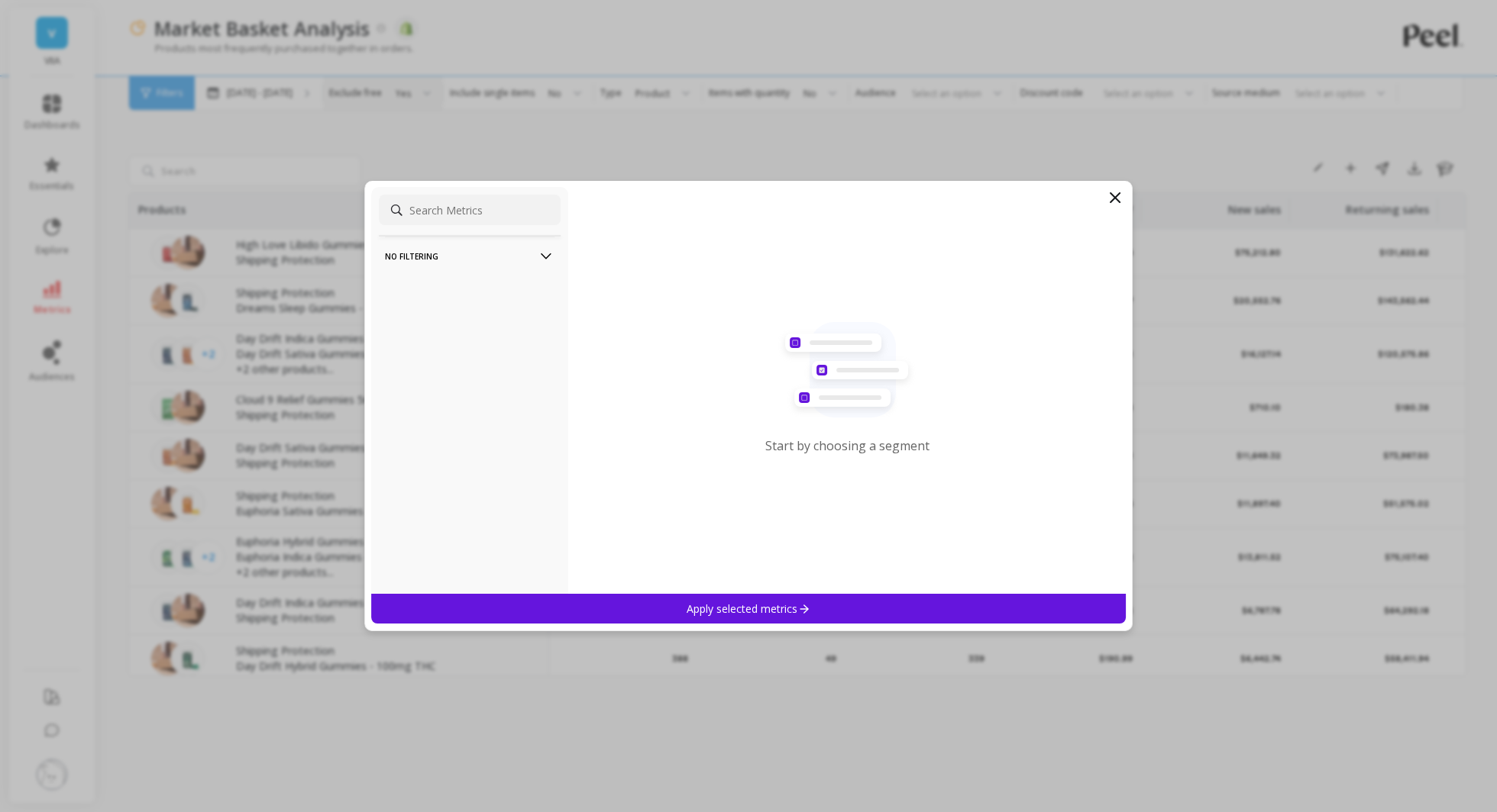
click at [743, 605] on p "Apply selected metrics" at bounding box center [748, 608] width 123 height 15
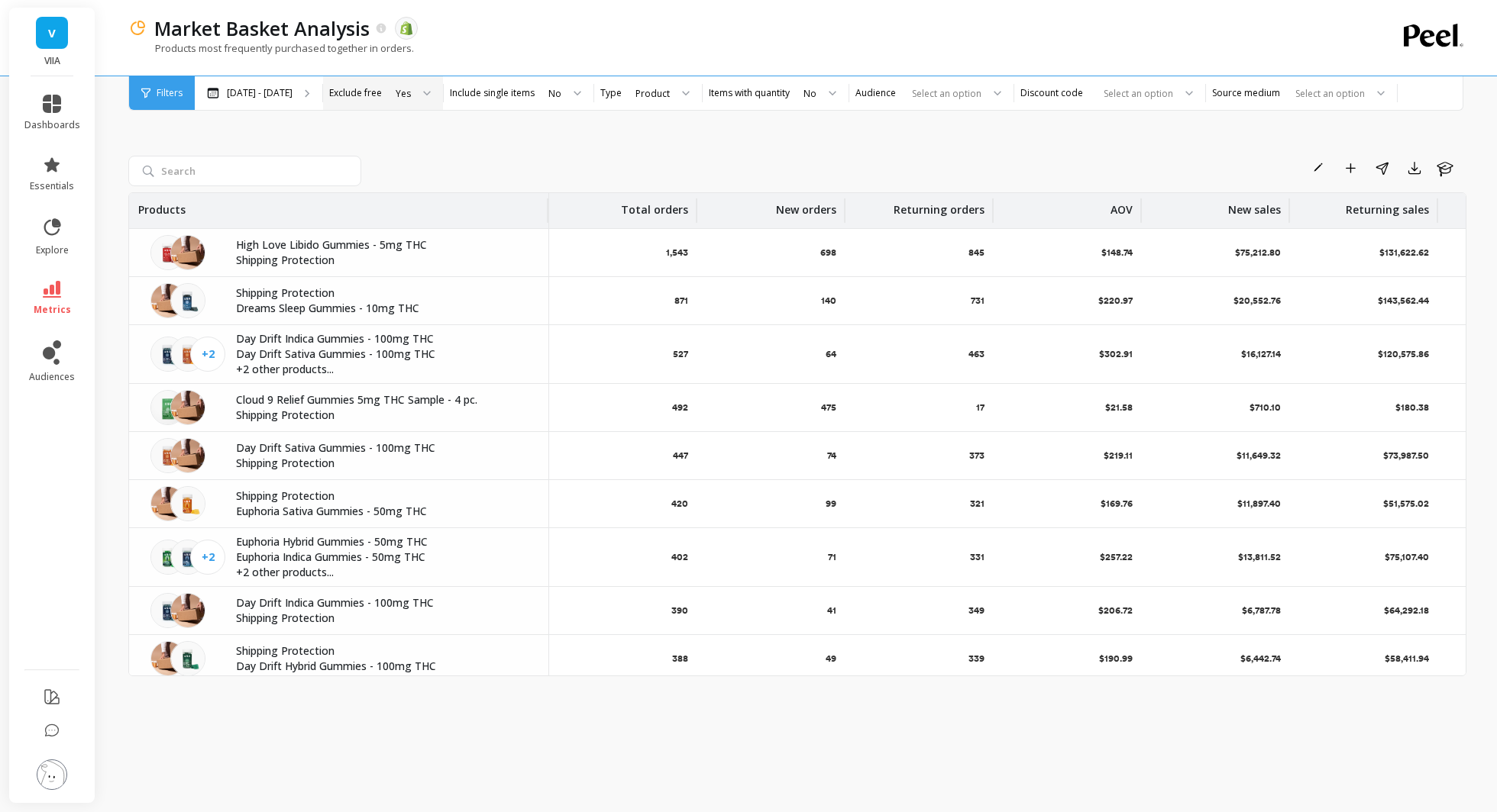
click at [172, 107] on div "Filters" at bounding box center [162, 93] width 66 height 33
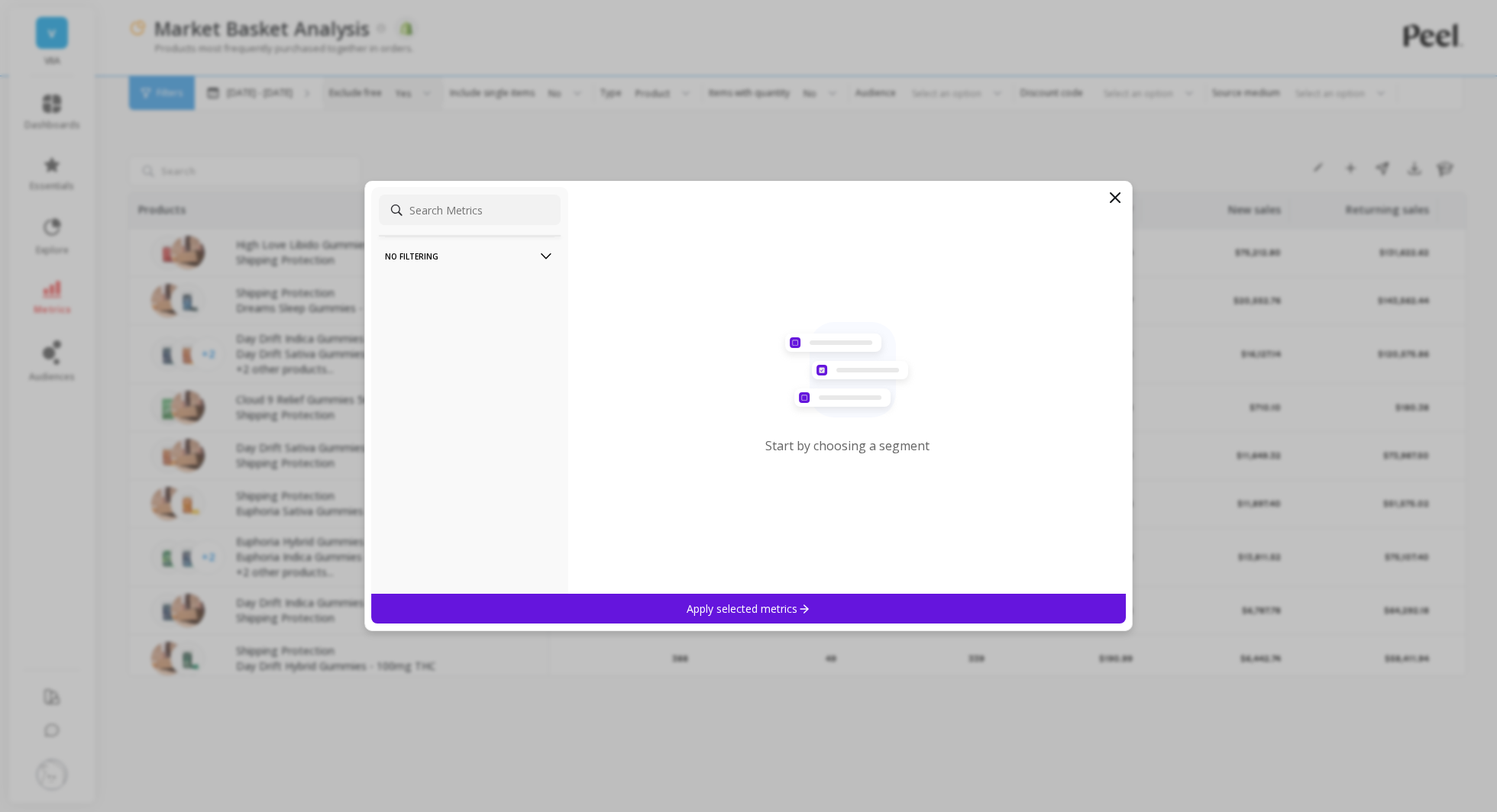
click at [454, 222] on input at bounding box center [469, 210] width 181 height 30
type input "free"
click at [1113, 197] on icon at bounding box center [1114, 197] width 9 height 9
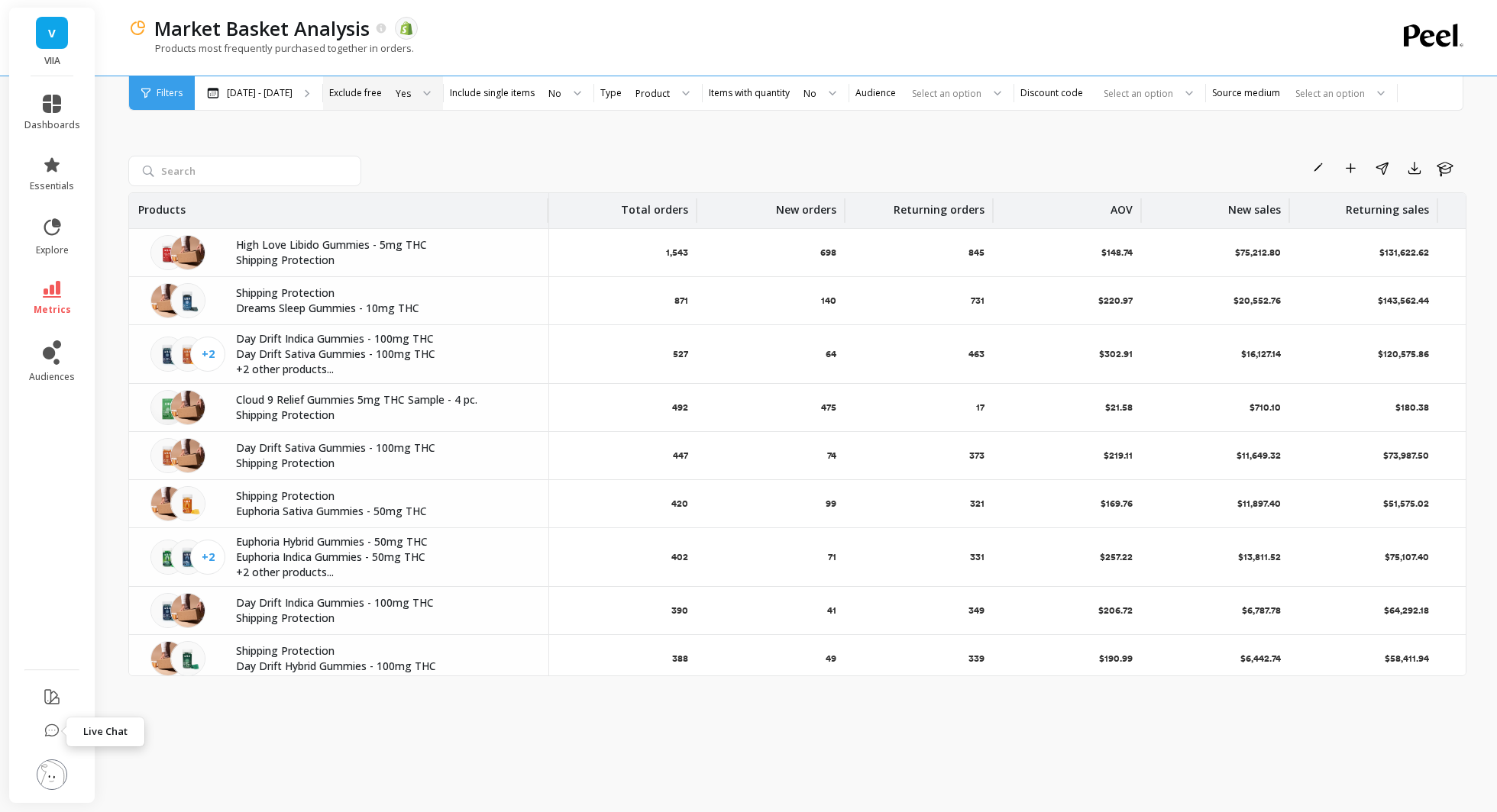
click at [50, 735] on icon at bounding box center [52, 732] width 16 height 16
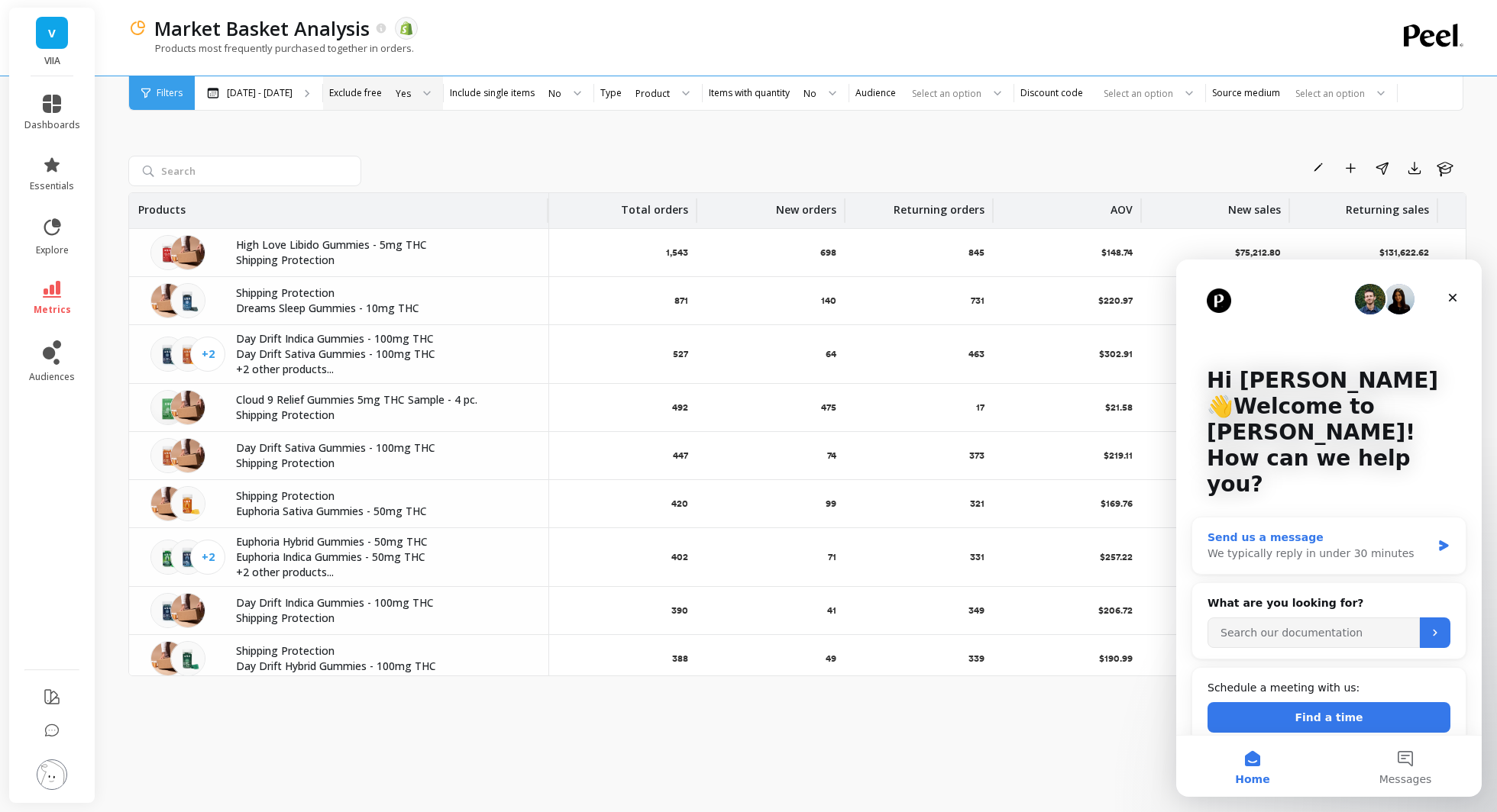
click at [1326, 546] on div "We typically reply in under 30 minutes" at bounding box center [1319, 553] width 223 height 16
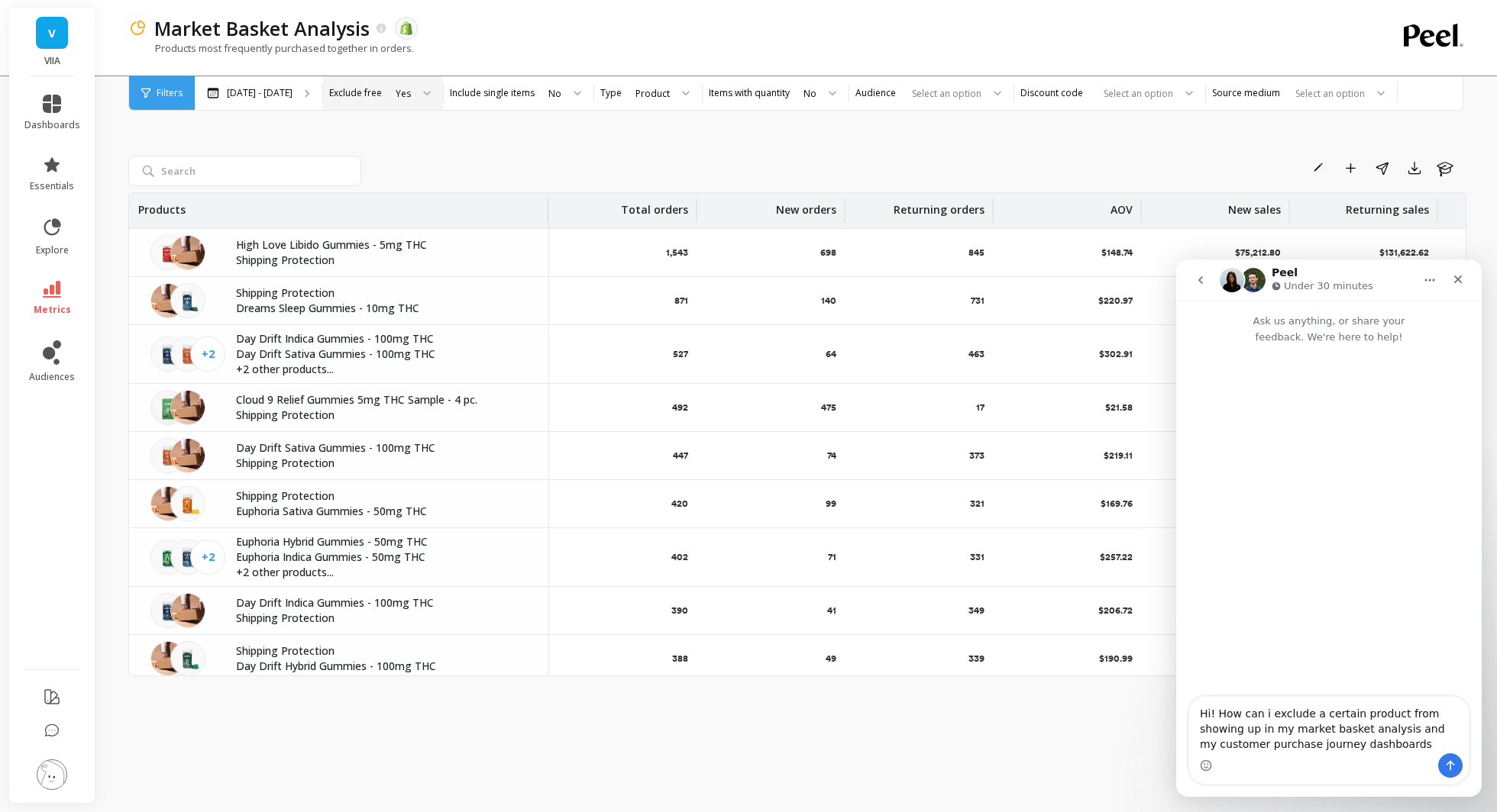
type textarea "Hi! How can i exclude a certain product from showing up in my market basket ana…"
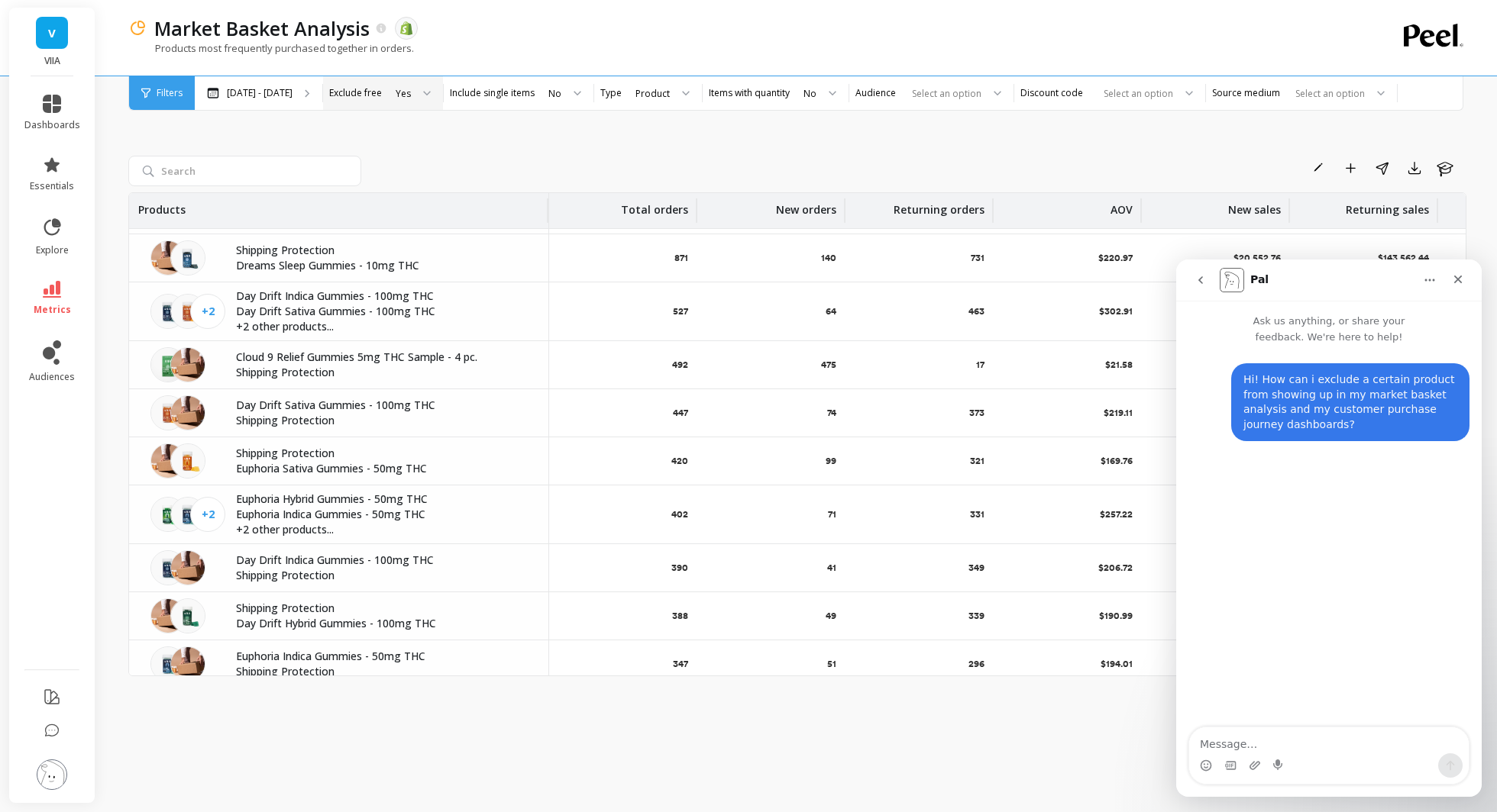
scroll to position [44, 0]
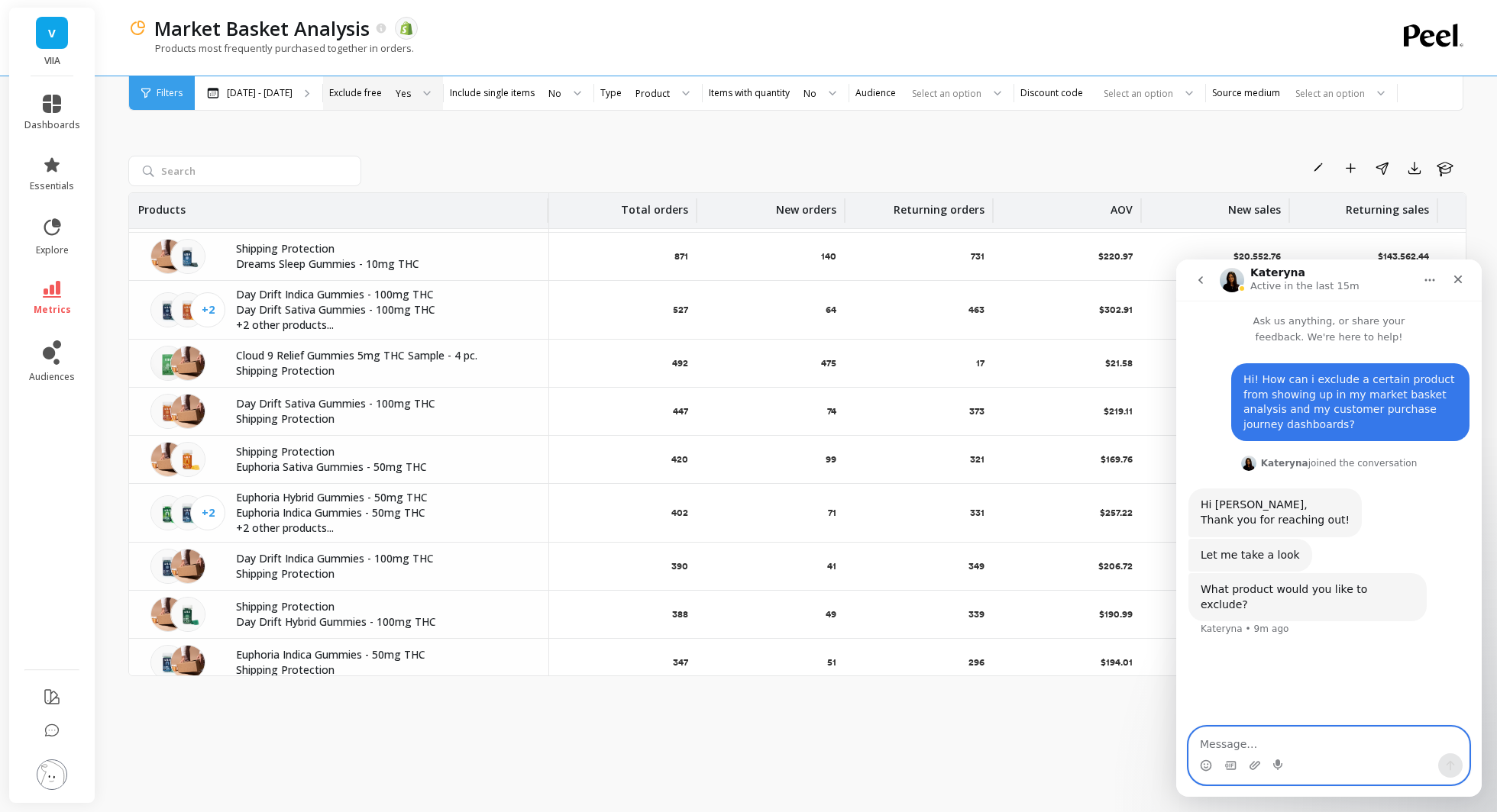
click at [1236, 749] on textarea "Message…" at bounding box center [1328, 740] width 279 height 25
type textarea "Hi! I'd like to exclude Shipping protection"
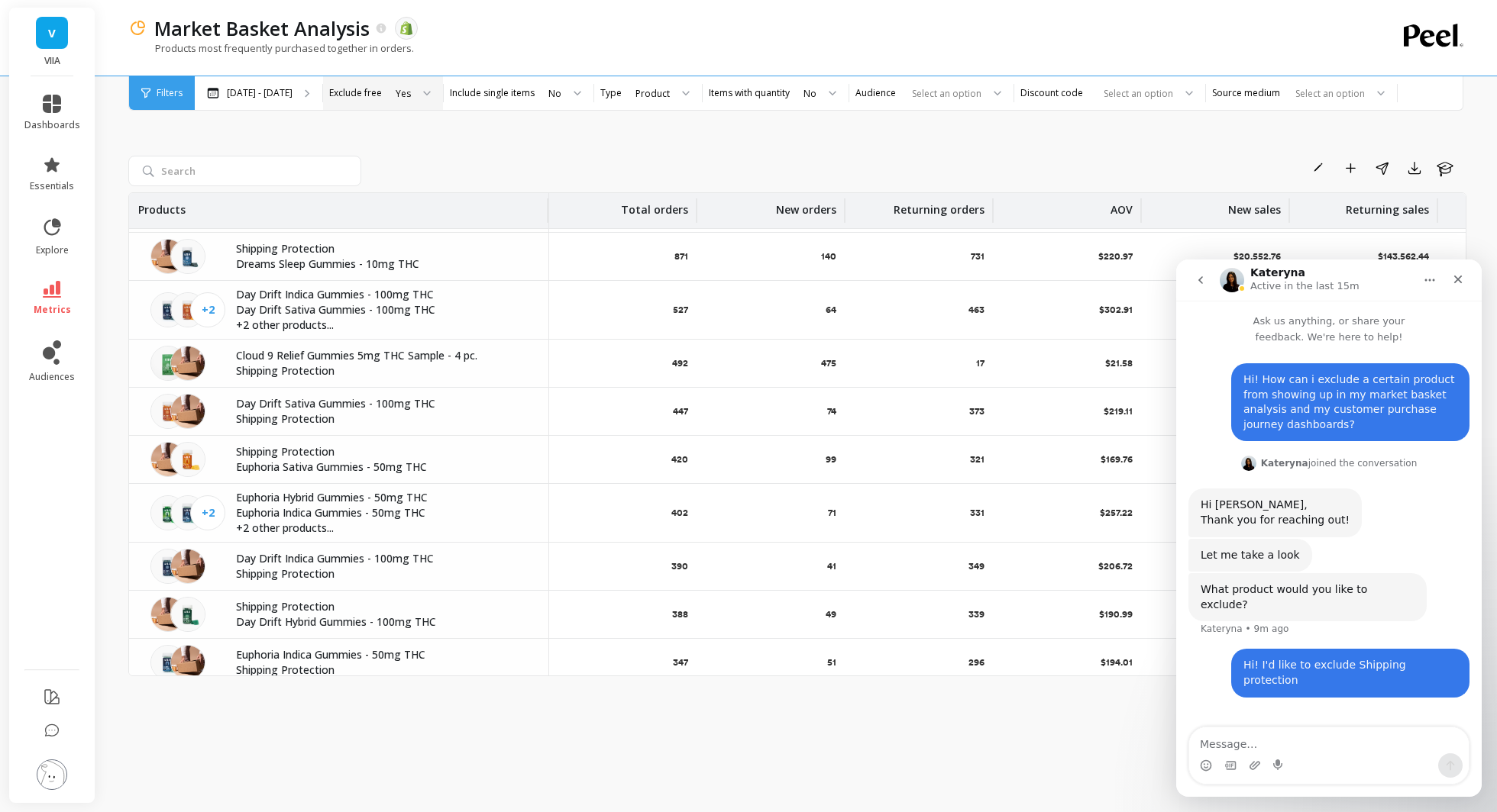
click at [45, 796] on li at bounding box center [52, 776] width 86 height 54
click at [50, 783] on img at bounding box center [51, 774] width 30 height 30
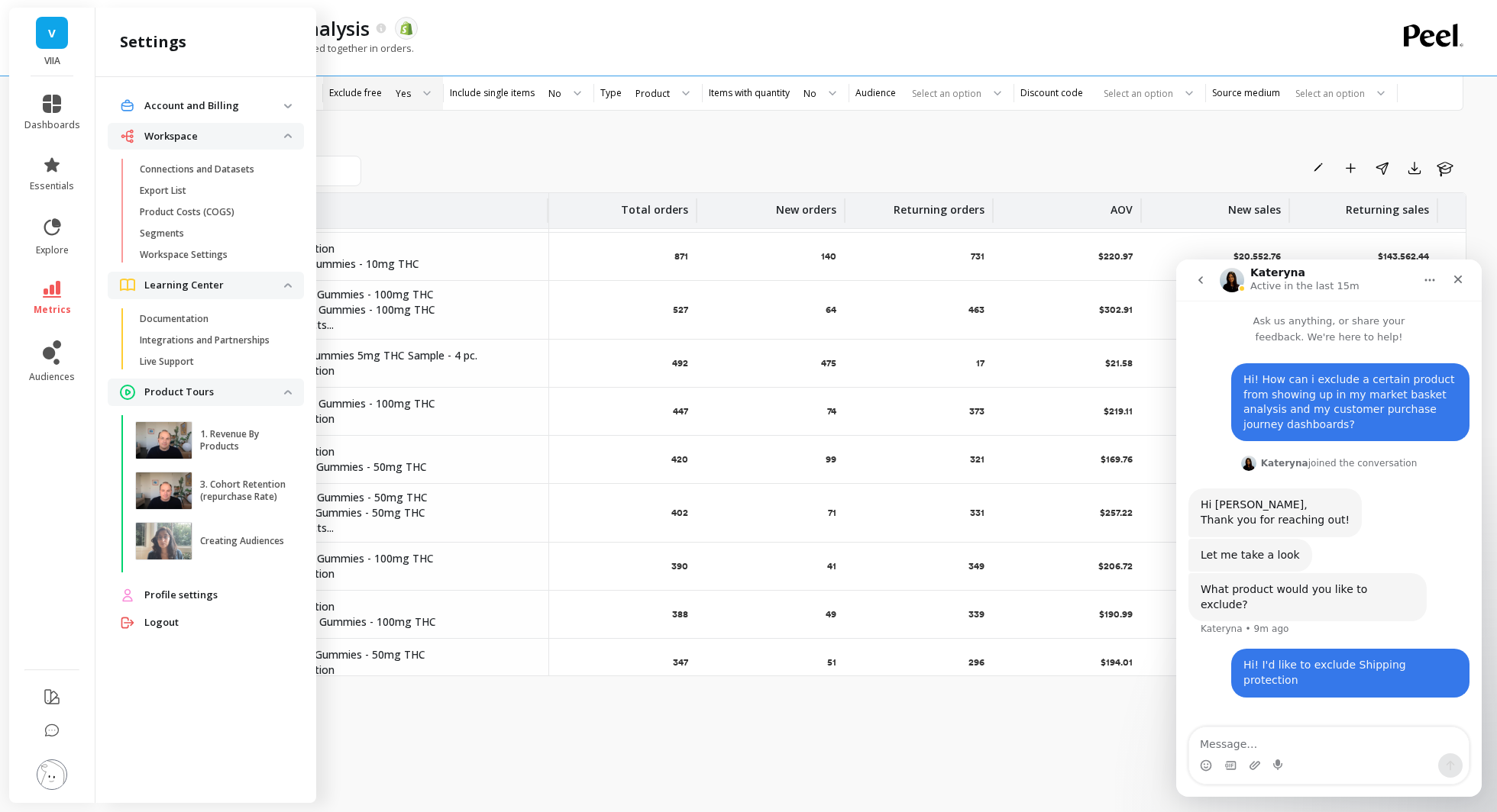
click at [41, 700] on li at bounding box center [52, 697] width 86 height 36
click at [50, 693] on icon at bounding box center [52, 696] width 19 height 19
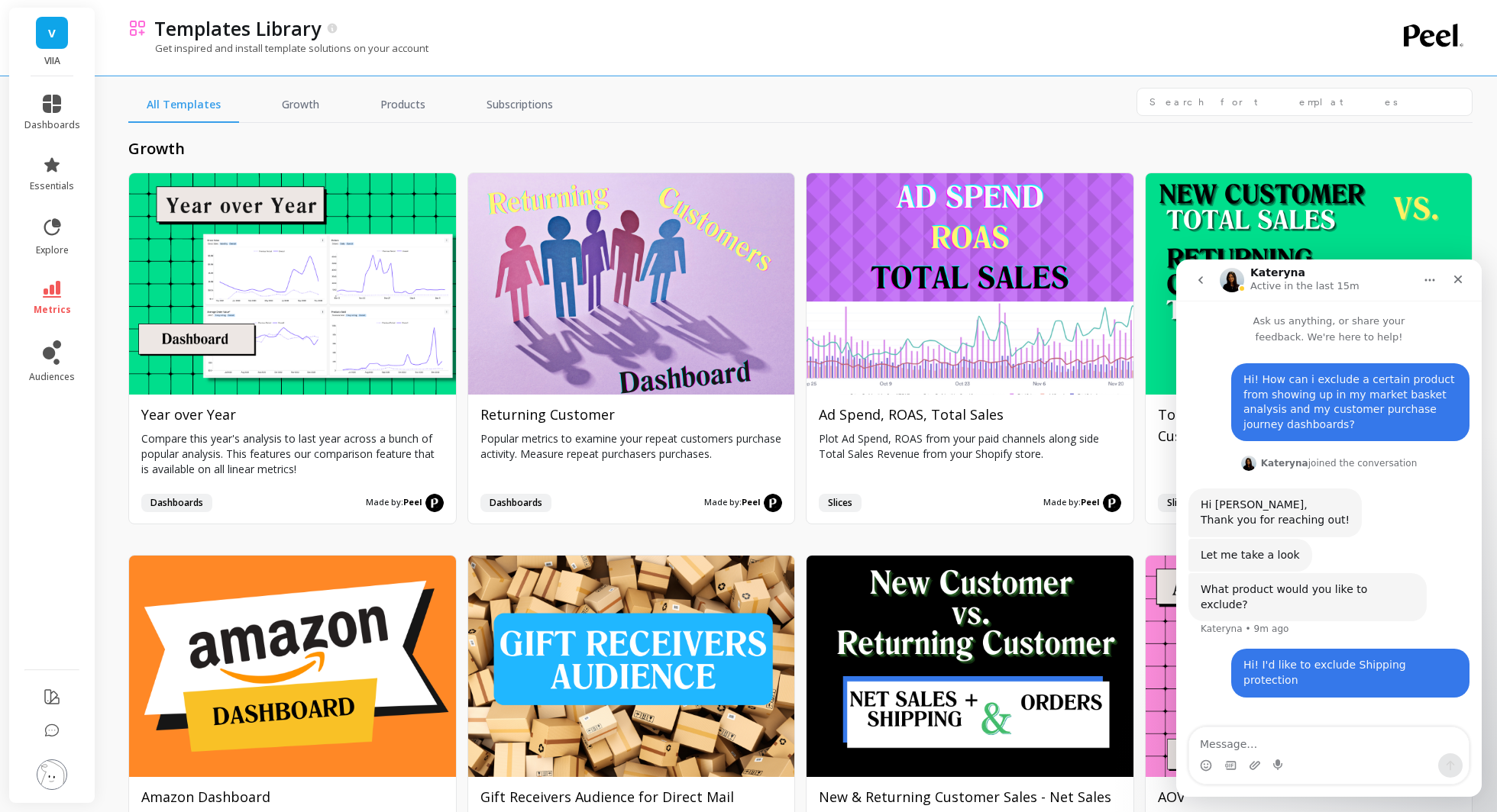
click at [628, 83] on div "All Templates Growth Products Subscriptions growth Install Year over Year Compa…" at bounding box center [800, 411] width 1344 height 800
click at [296, 104] on link "Growth" at bounding box center [301, 106] width 74 height 35
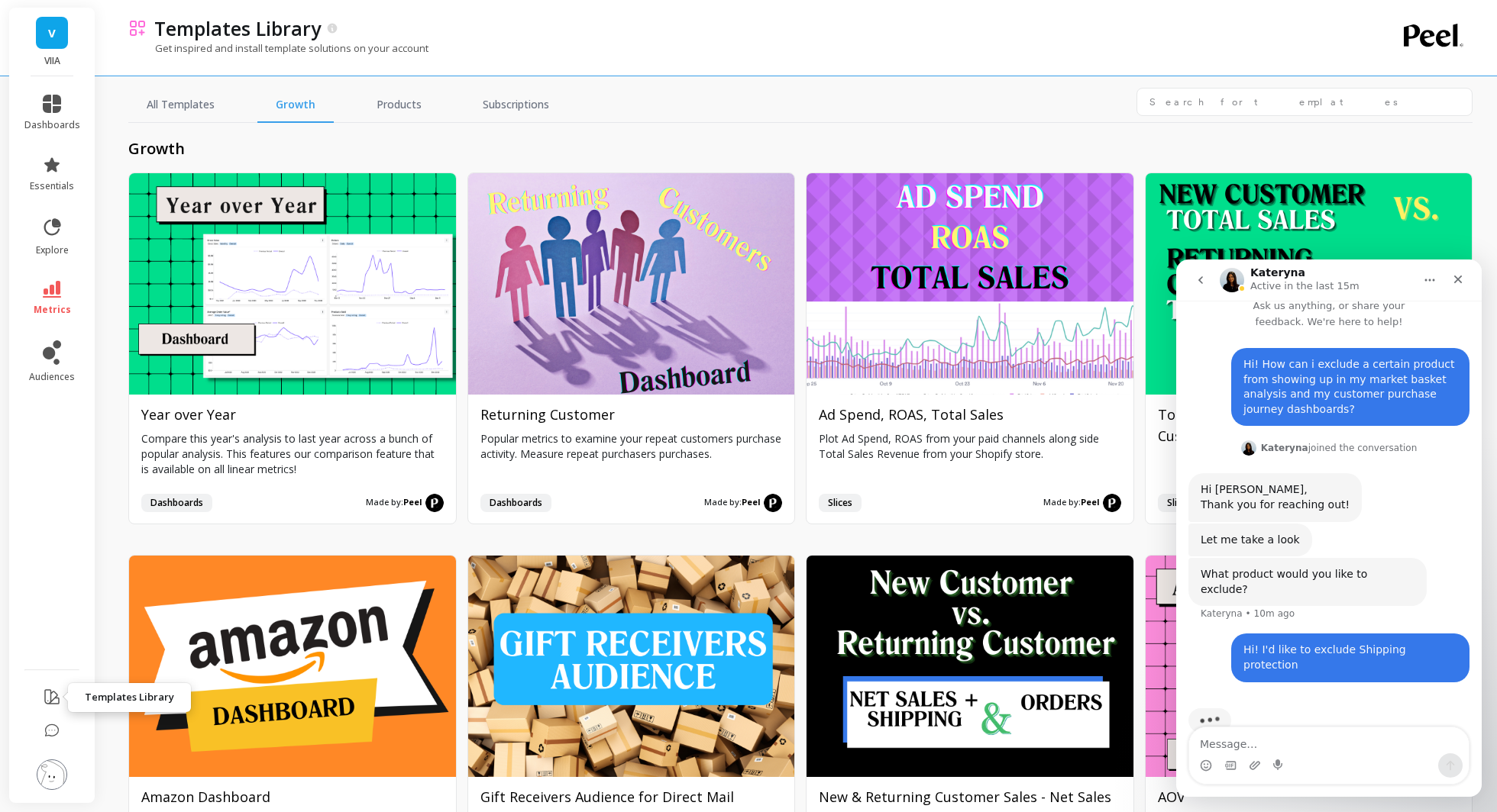
click at [51, 699] on icon at bounding box center [52, 697] width 14 height 14
click at [57, 688] on icon at bounding box center [52, 696] width 19 height 19
click at [50, 780] on img at bounding box center [51, 774] width 30 height 30
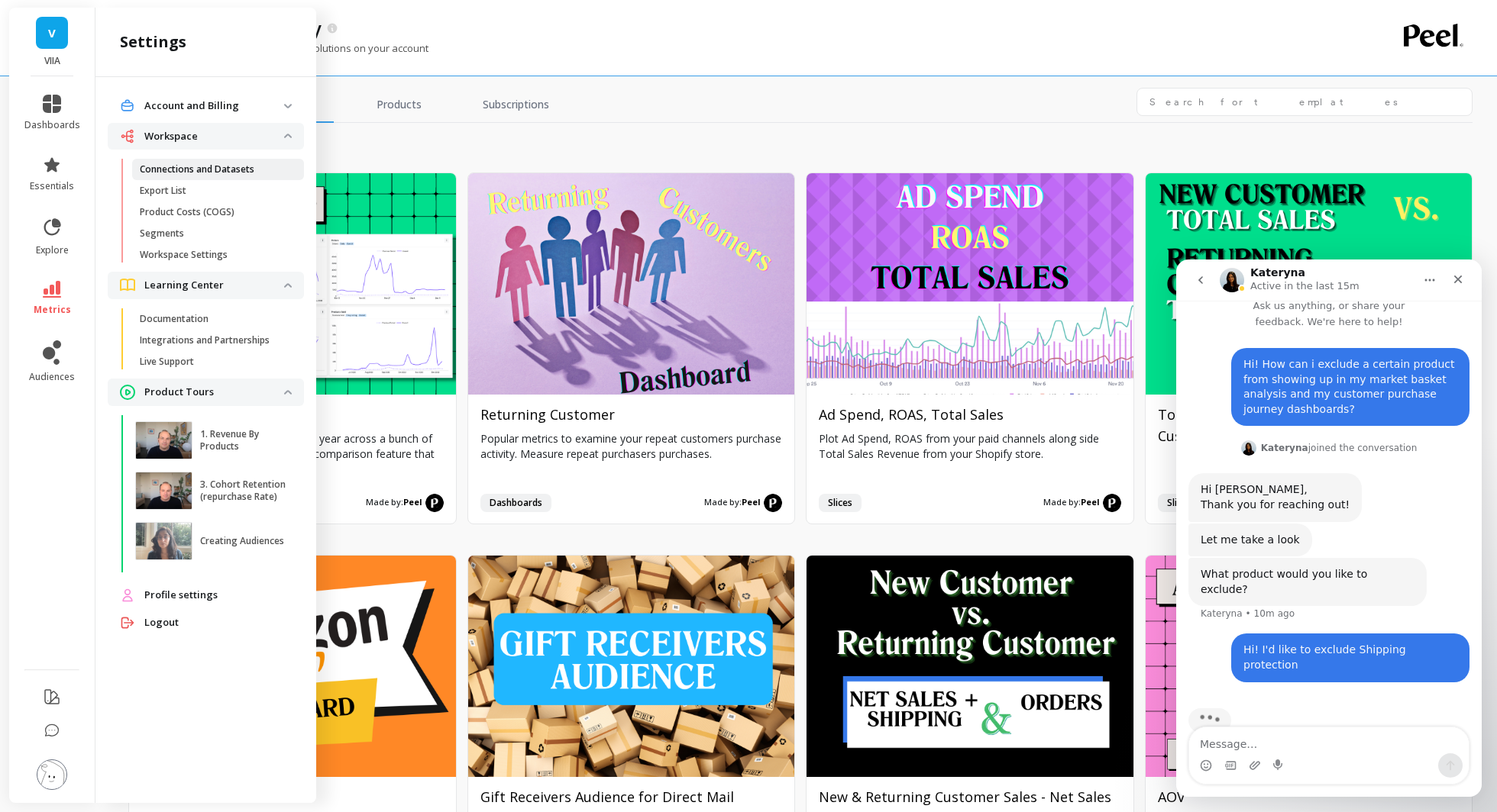
click at [206, 178] on link "Connections and Datasets" at bounding box center [217, 169] width 171 height 22
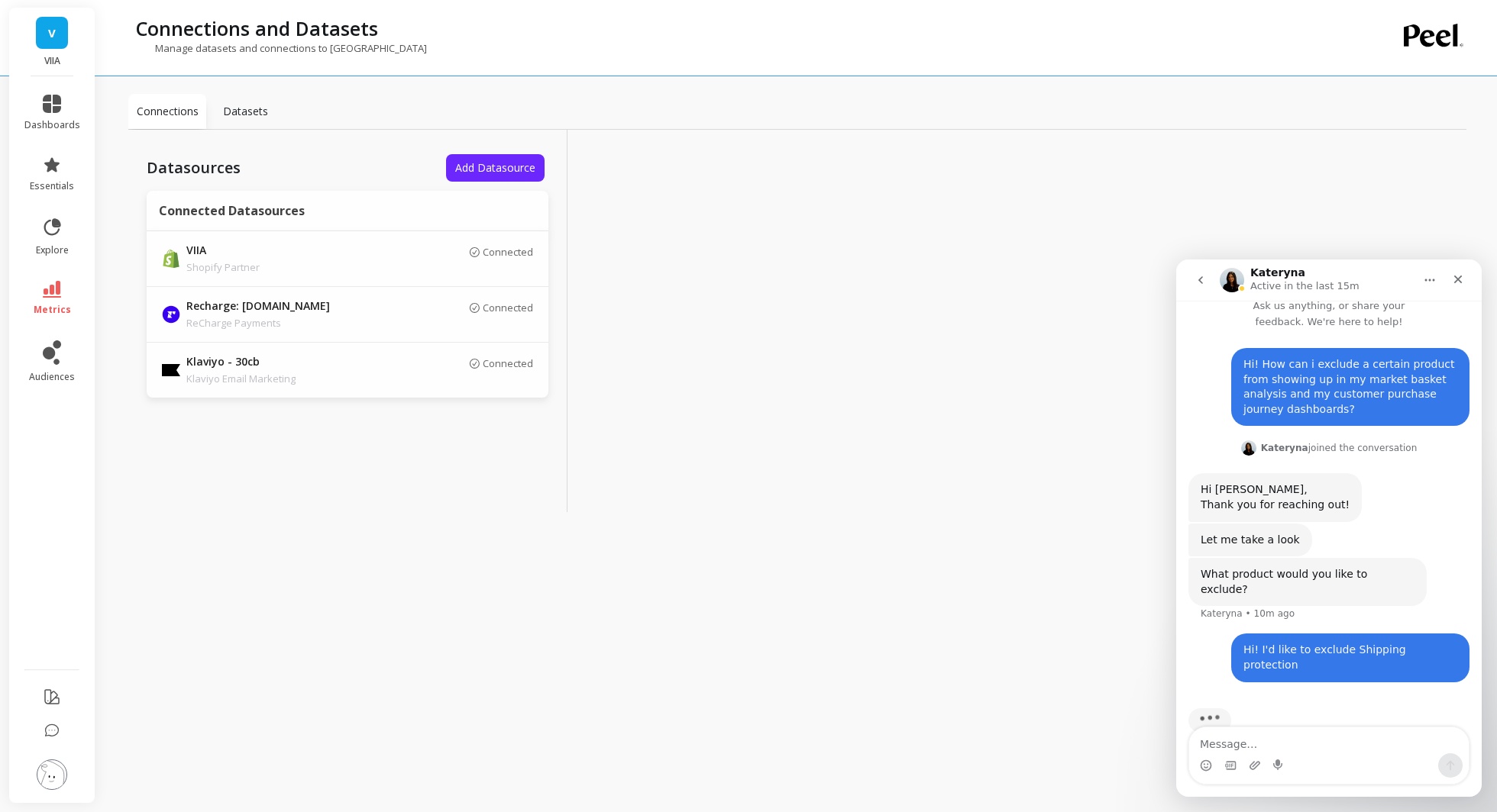
click at [256, 119] on p "Datasets" at bounding box center [246, 112] width 45 height 16
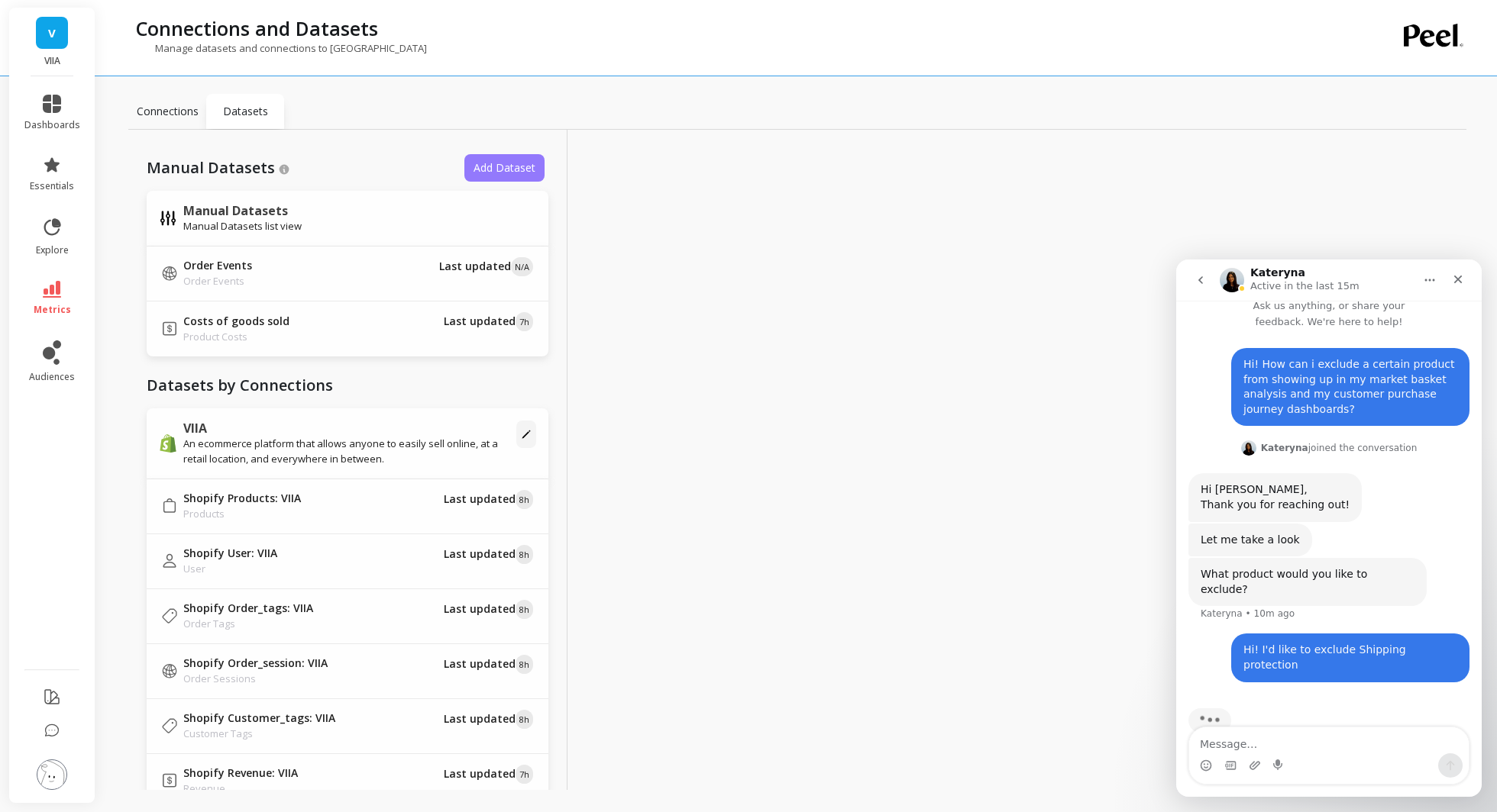
click at [486, 167] on span "Add Dataset" at bounding box center [504, 167] width 62 height 15
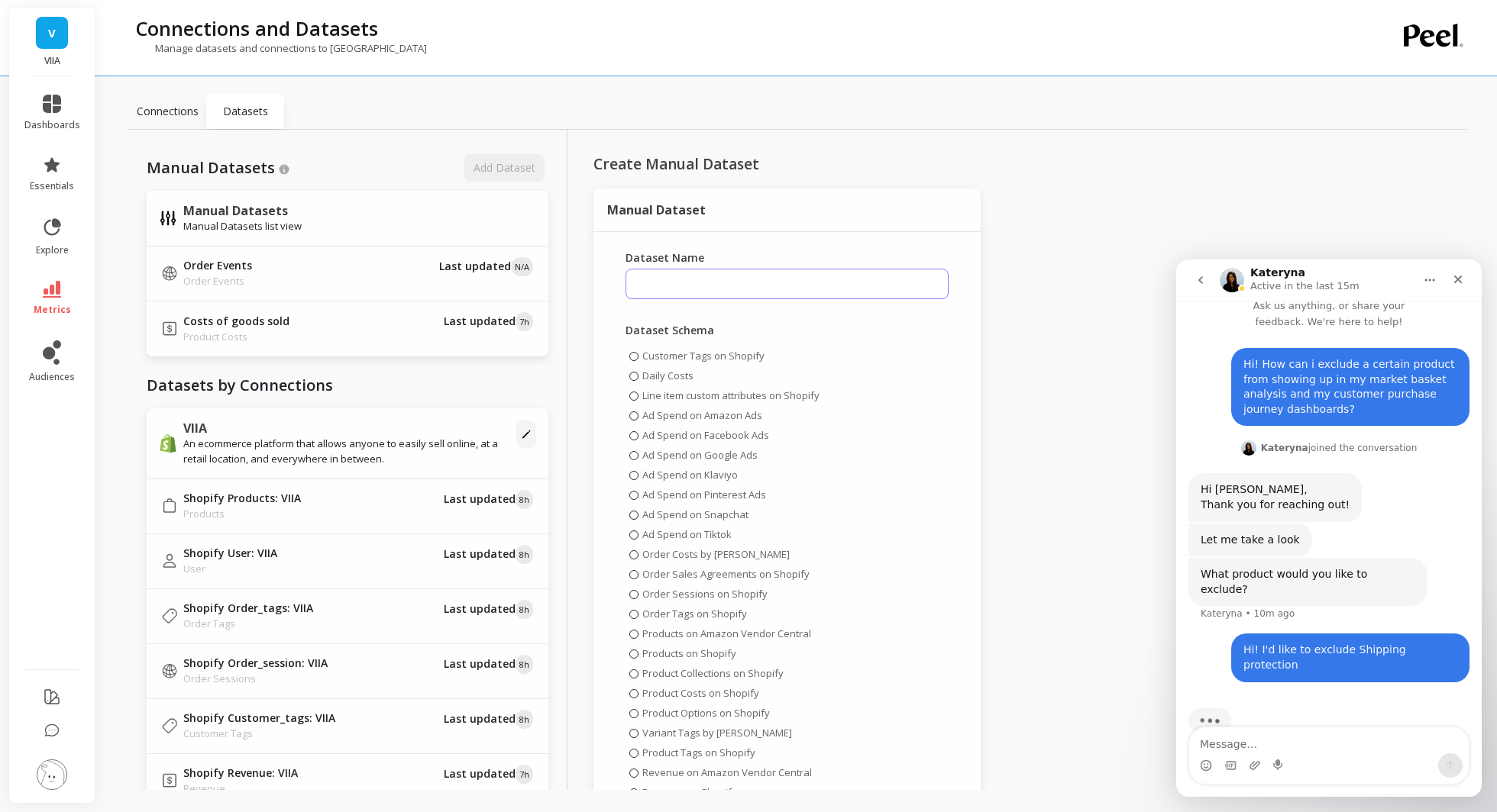
click at [646, 279] on input "Dataset Name" at bounding box center [787, 283] width 323 height 30
type input "r"
click at [194, 113] on p "Connections" at bounding box center [168, 112] width 62 height 16
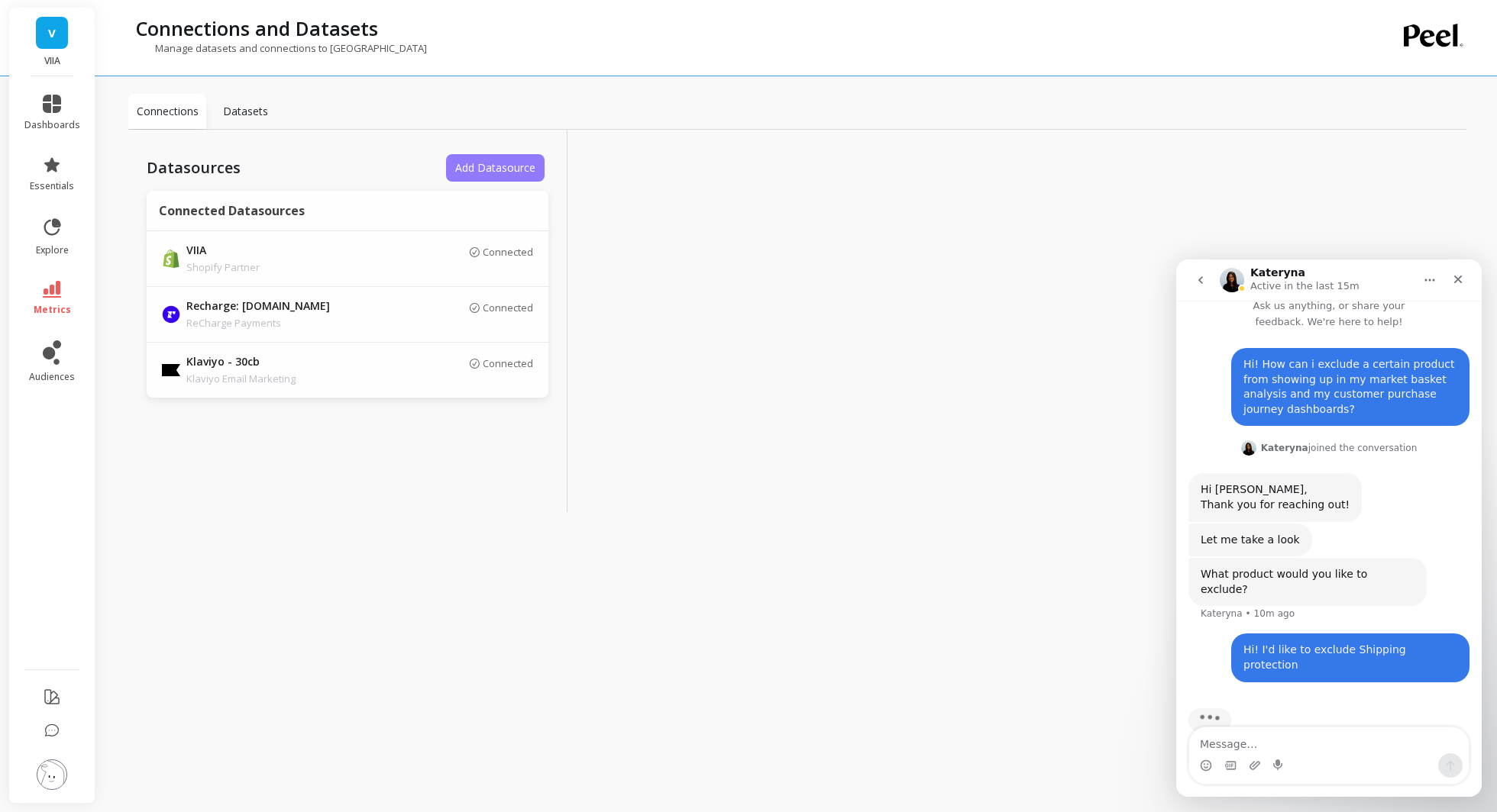
click at [501, 168] on span "Add Datasource" at bounding box center [495, 167] width 80 height 15
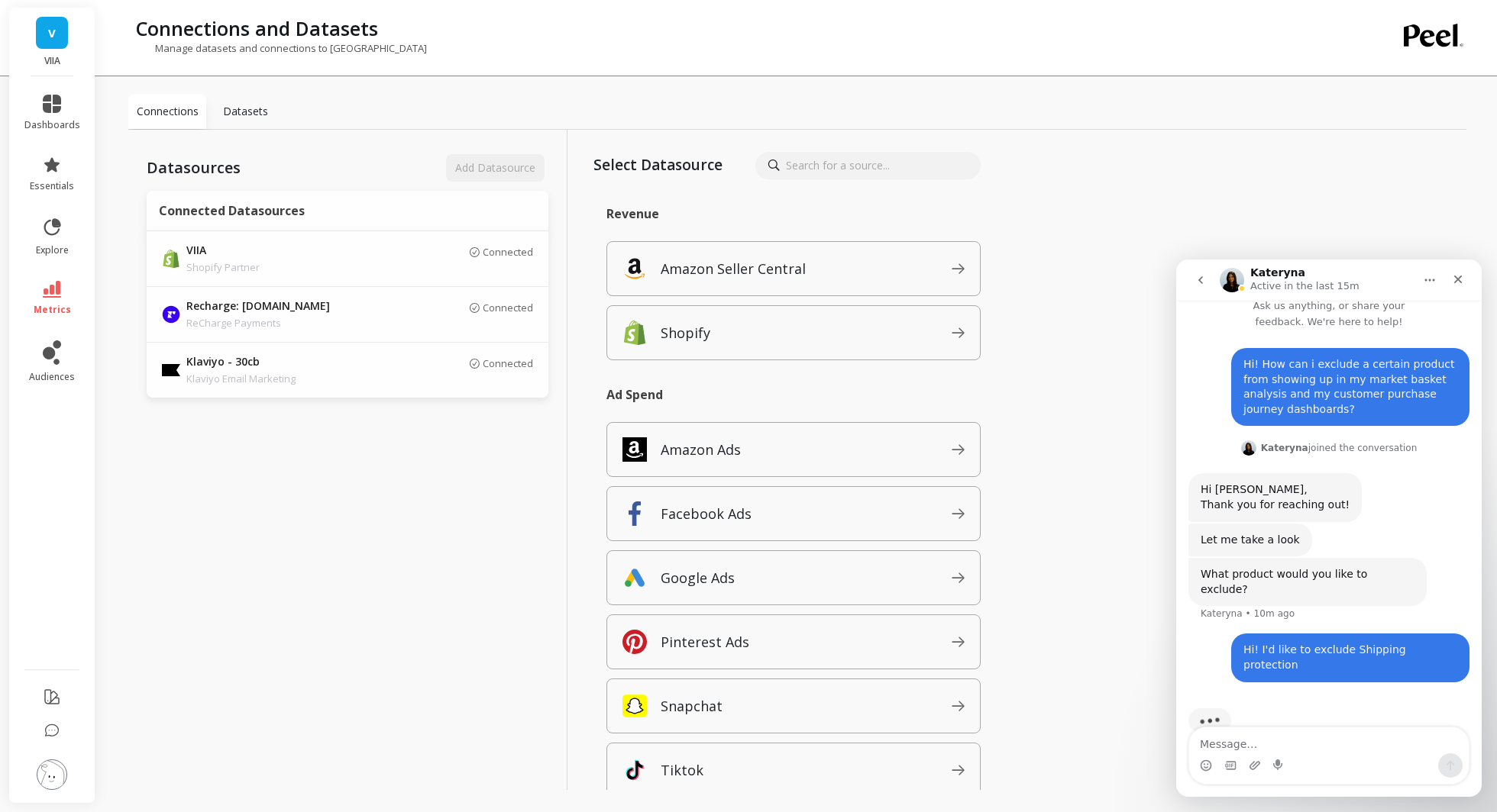
click at [962, 158] on input at bounding box center [868, 166] width 225 height 27
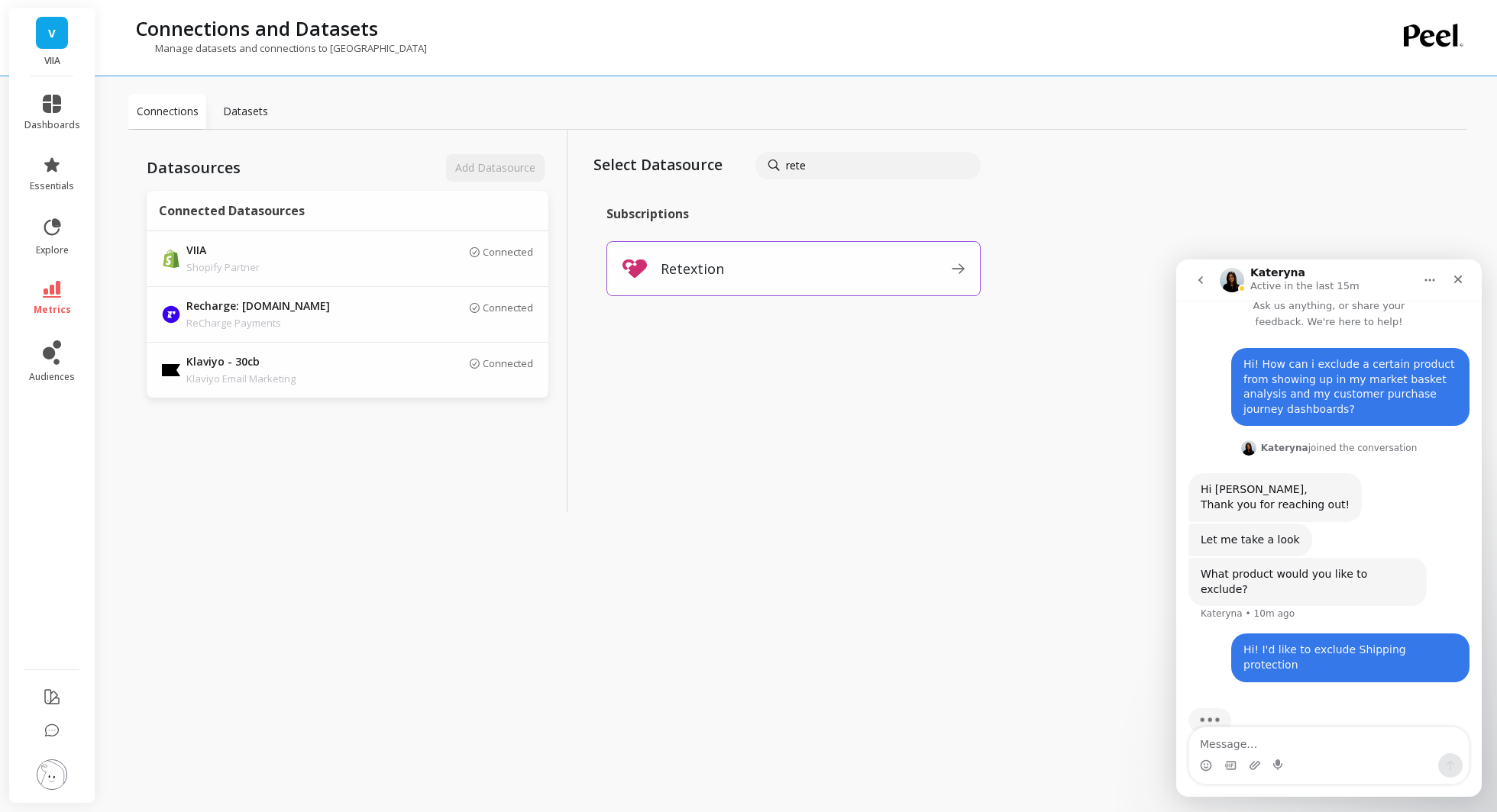
type input "rete"
click at [971, 261] on div "Retextion" at bounding box center [794, 268] width 374 height 55
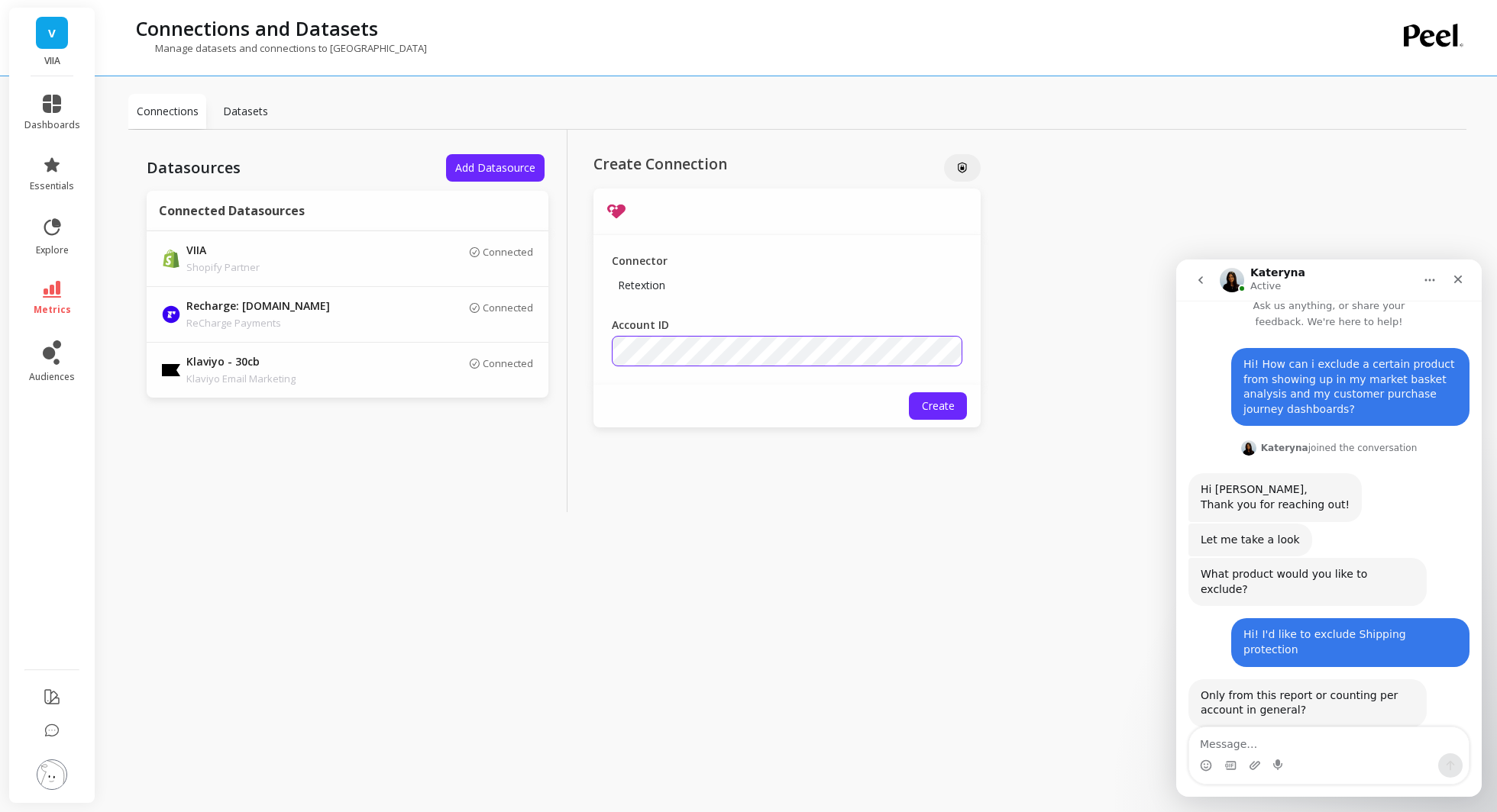
scroll to position [17, 0]
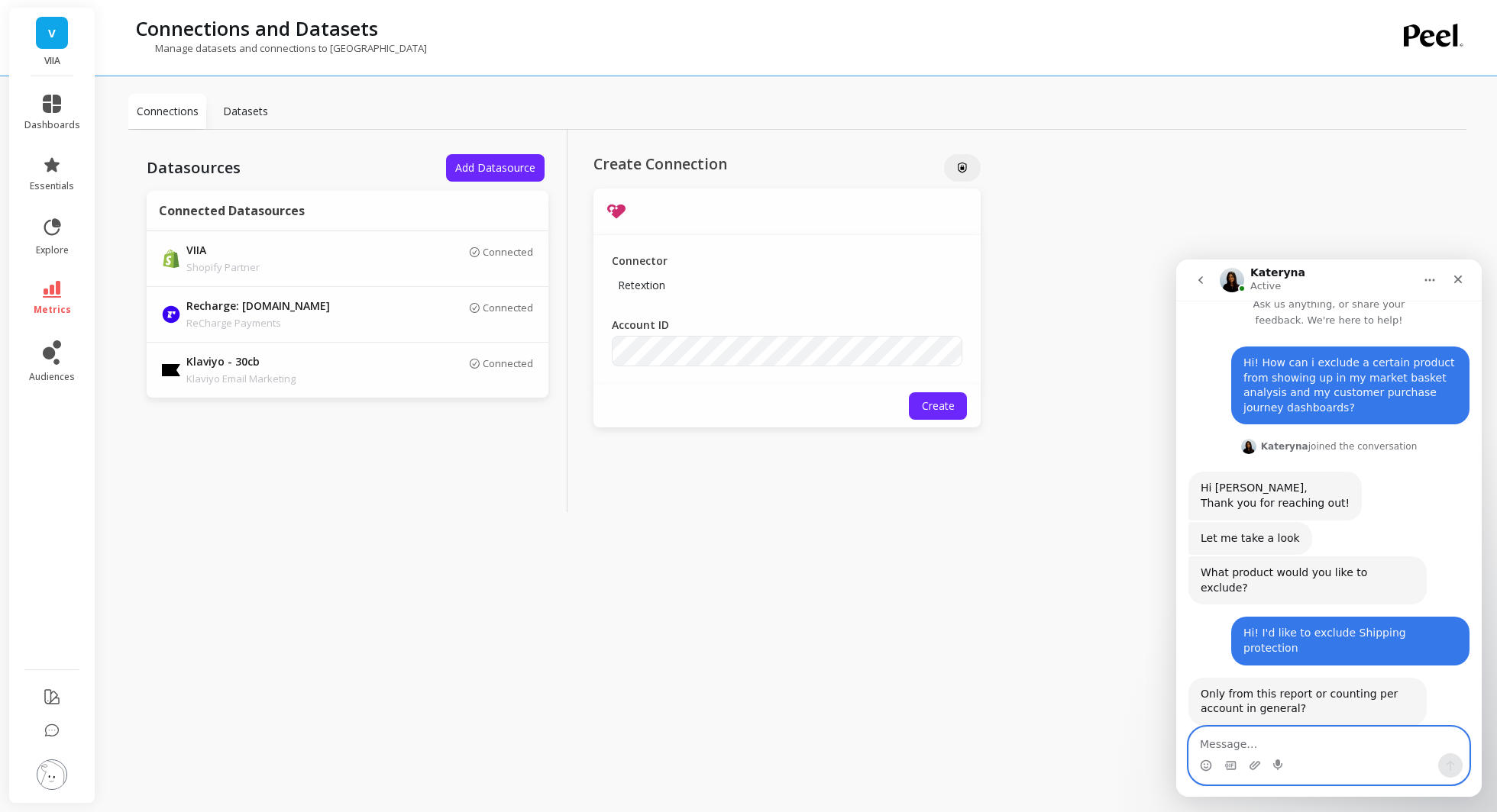
click at [1244, 736] on textarea "Message…" at bounding box center [1328, 740] width 279 height 25
type textarea "U"
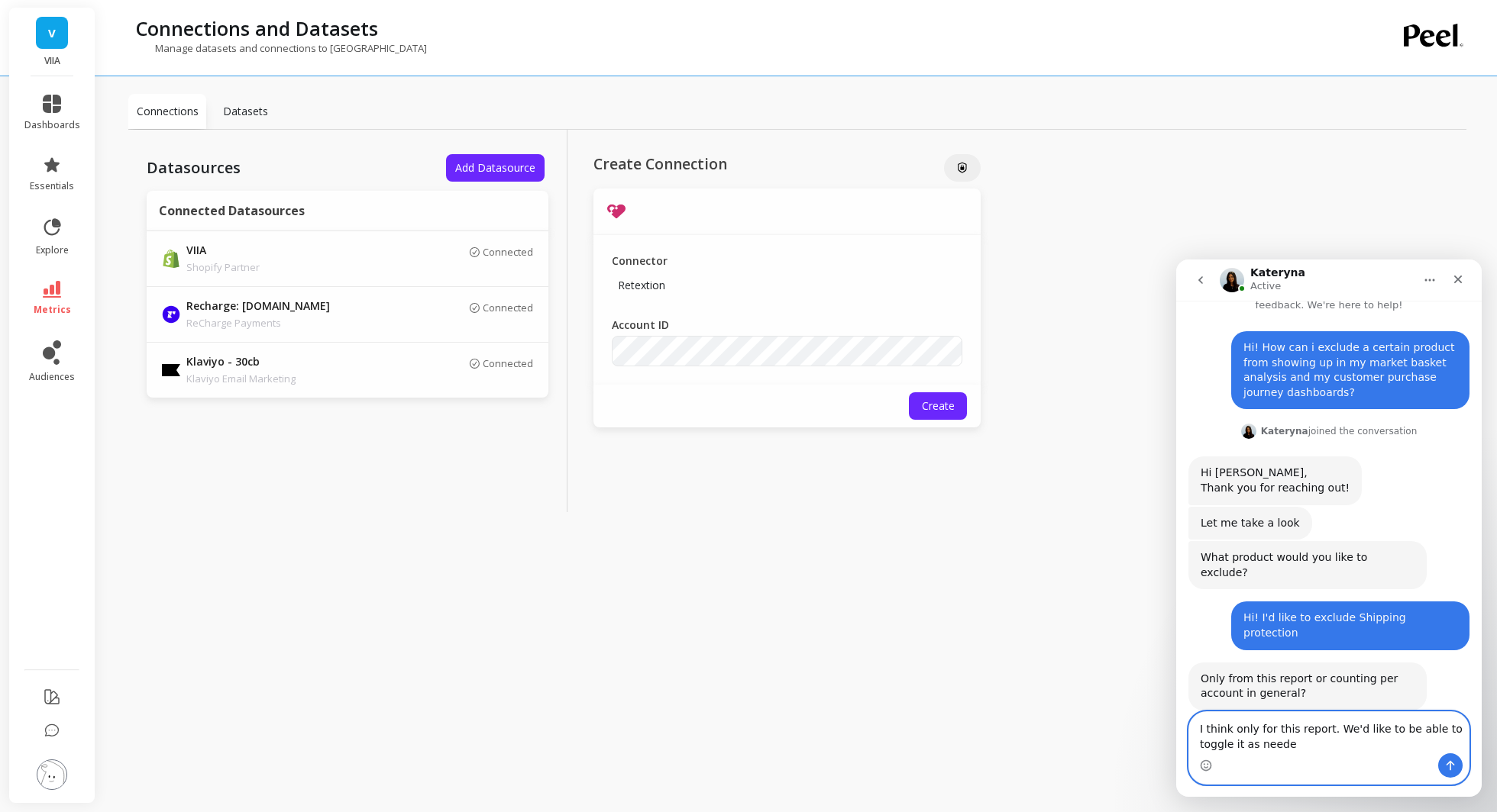
type textarea "I think only for this report. We'd like to be able to toggle it as needed"
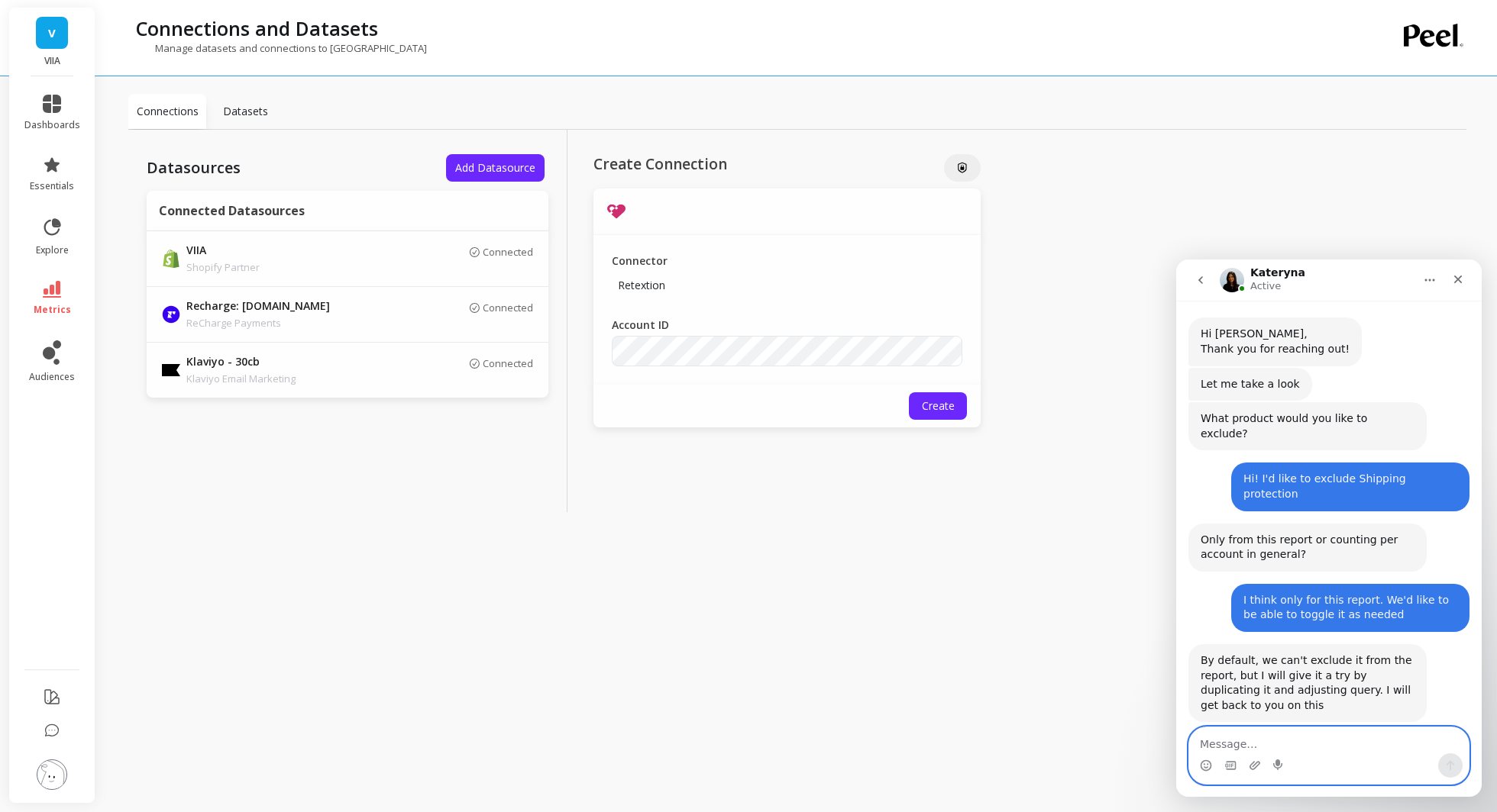
scroll to position [167, 0]
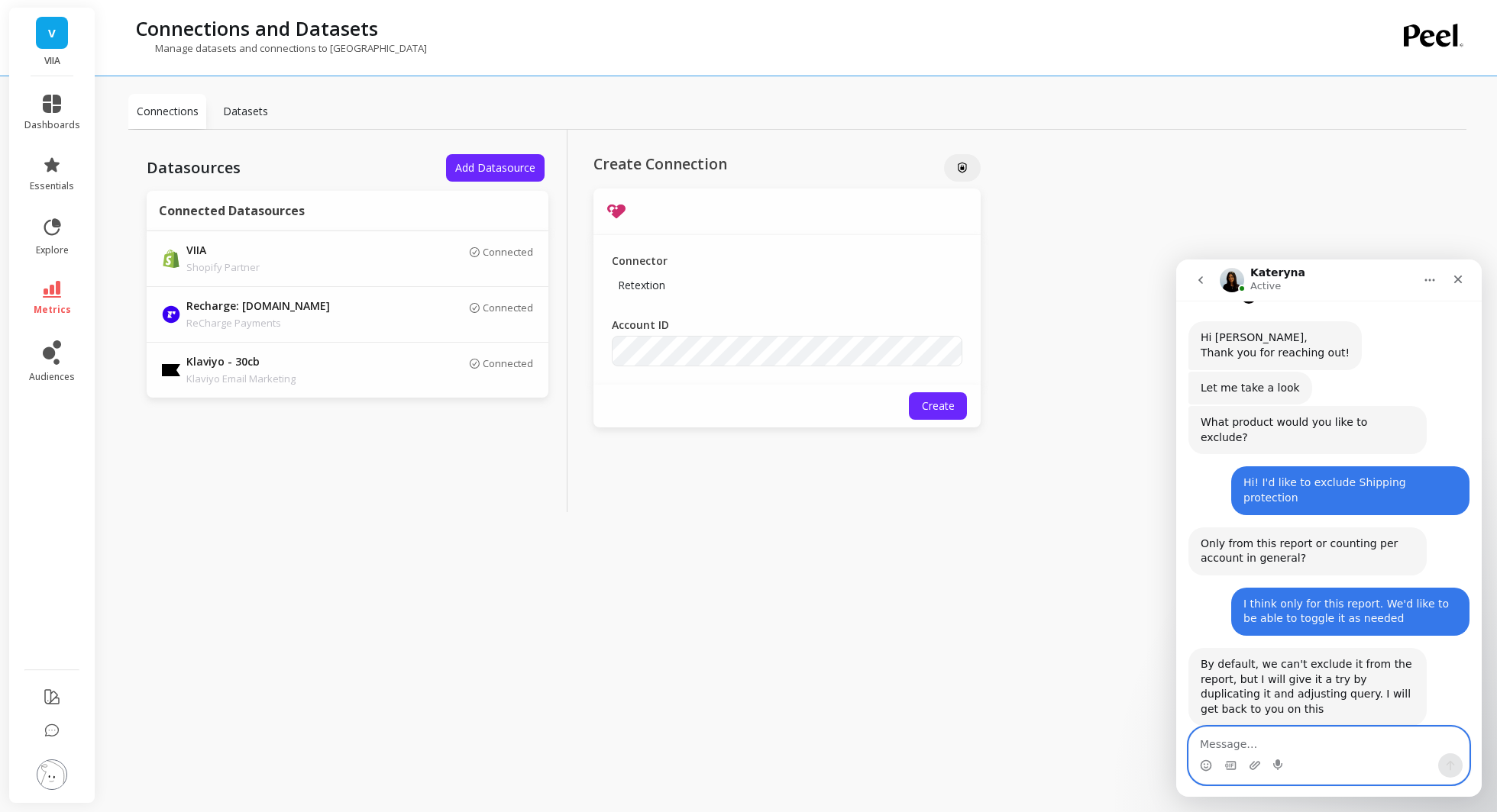
click at [1276, 735] on textarea "Message…" at bounding box center [1328, 740] width 279 height 25
type textarea "Okay thank you!"
